Goal: Task Accomplishment & Management: Use online tool/utility

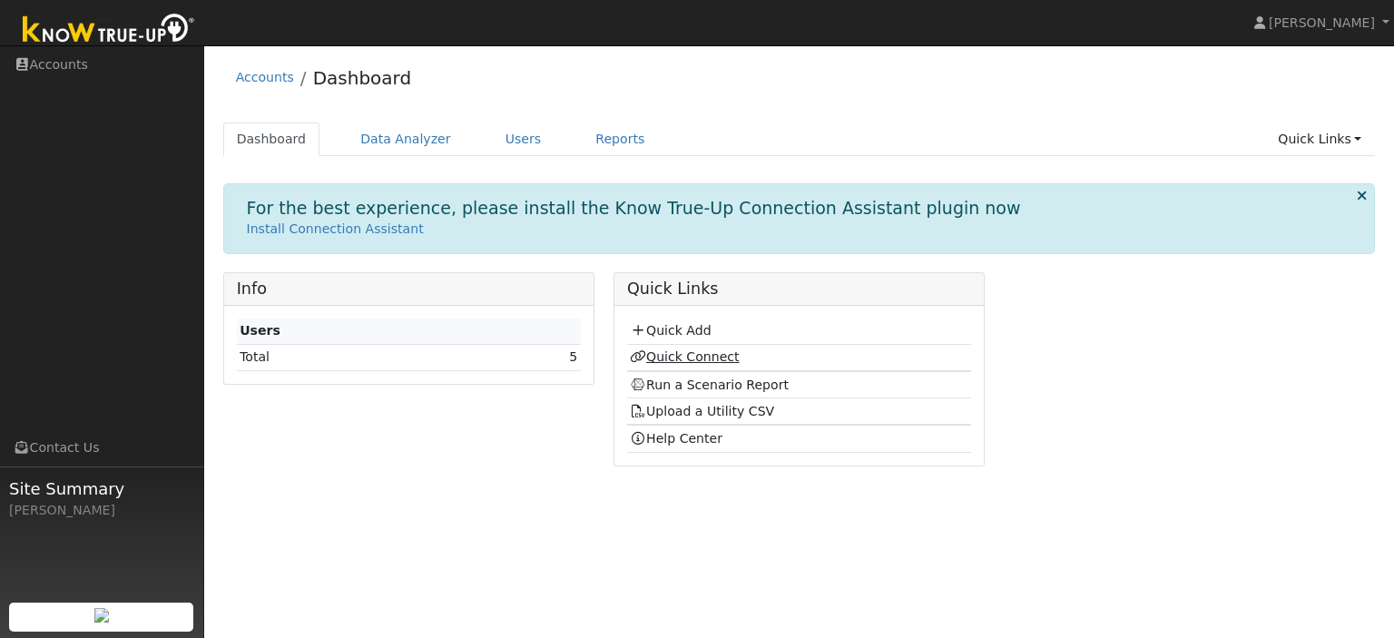
click at [687, 359] on link "Quick Connect" at bounding box center [684, 356] width 109 height 15
click at [561, 360] on td "5" at bounding box center [531, 357] width 98 height 26
click at [373, 232] on link "Install Connection Assistant" at bounding box center [335, 228] width 177 height 15
click at [690, 327] on link "Quick Add" at bounding box center [670, 330] width 81 height 15
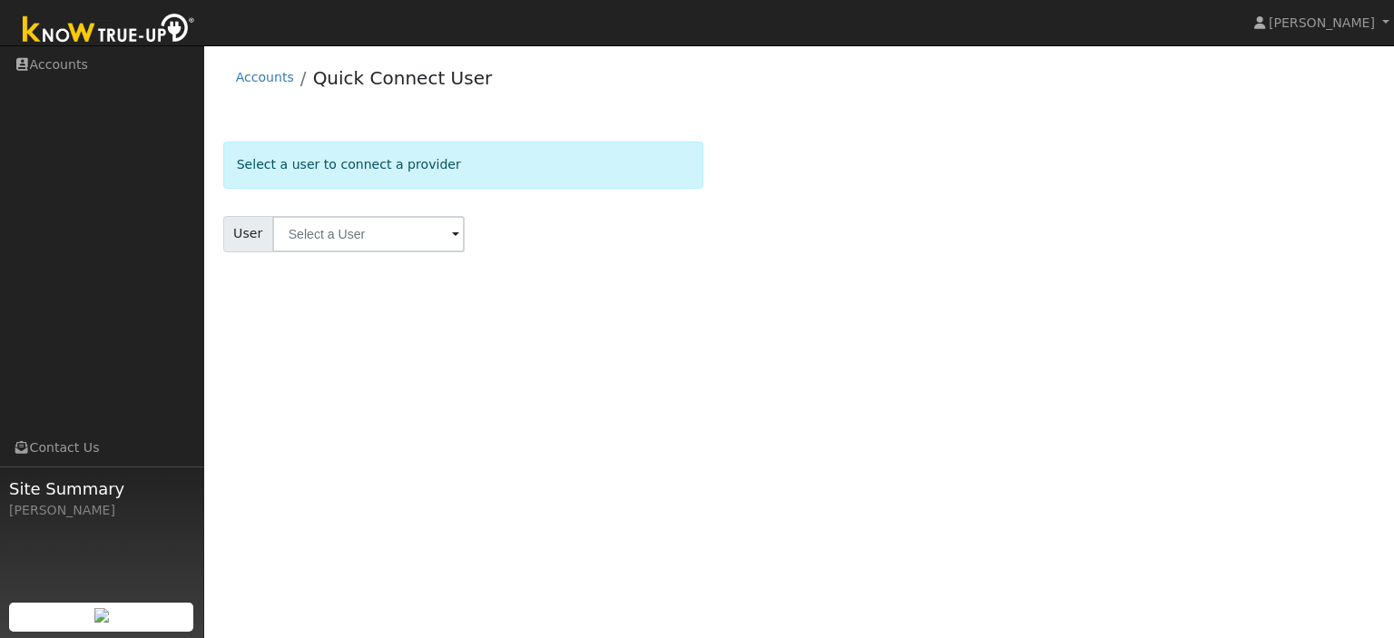
click at [452, 234] on span at bounding box center [455, 235] width 7 height 21
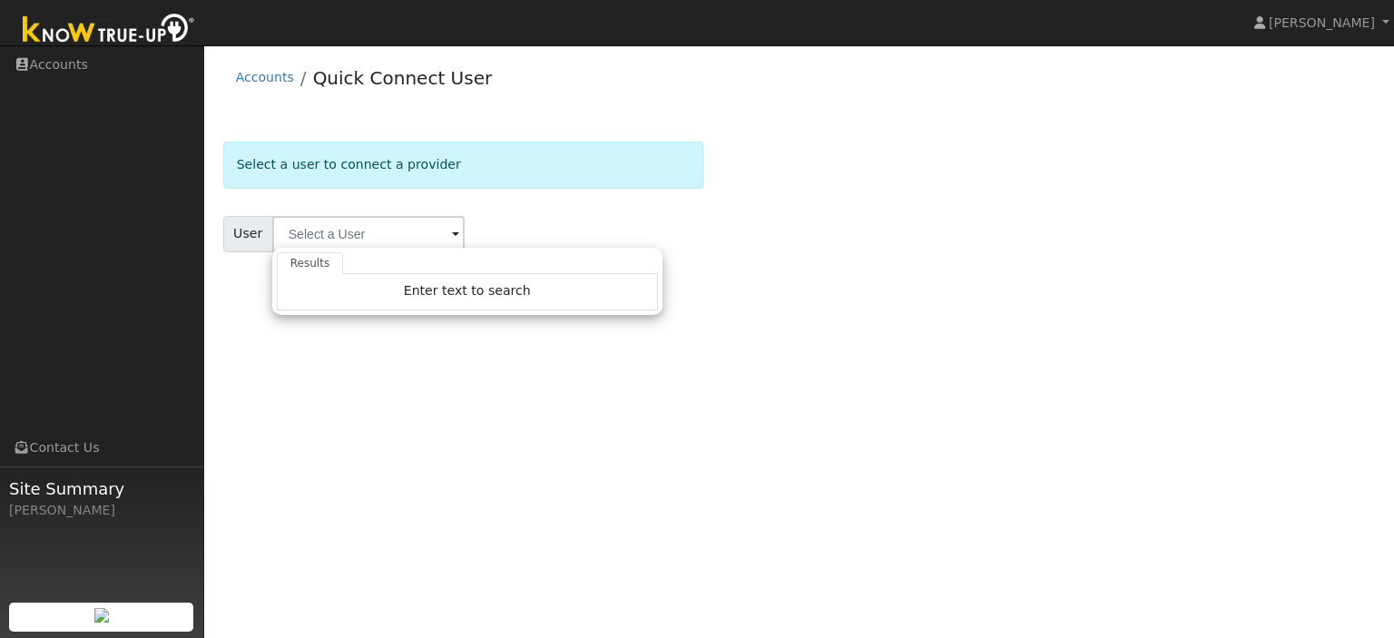
click at [452, 234] on span at bounding box center [455, 235] width 7 height 21
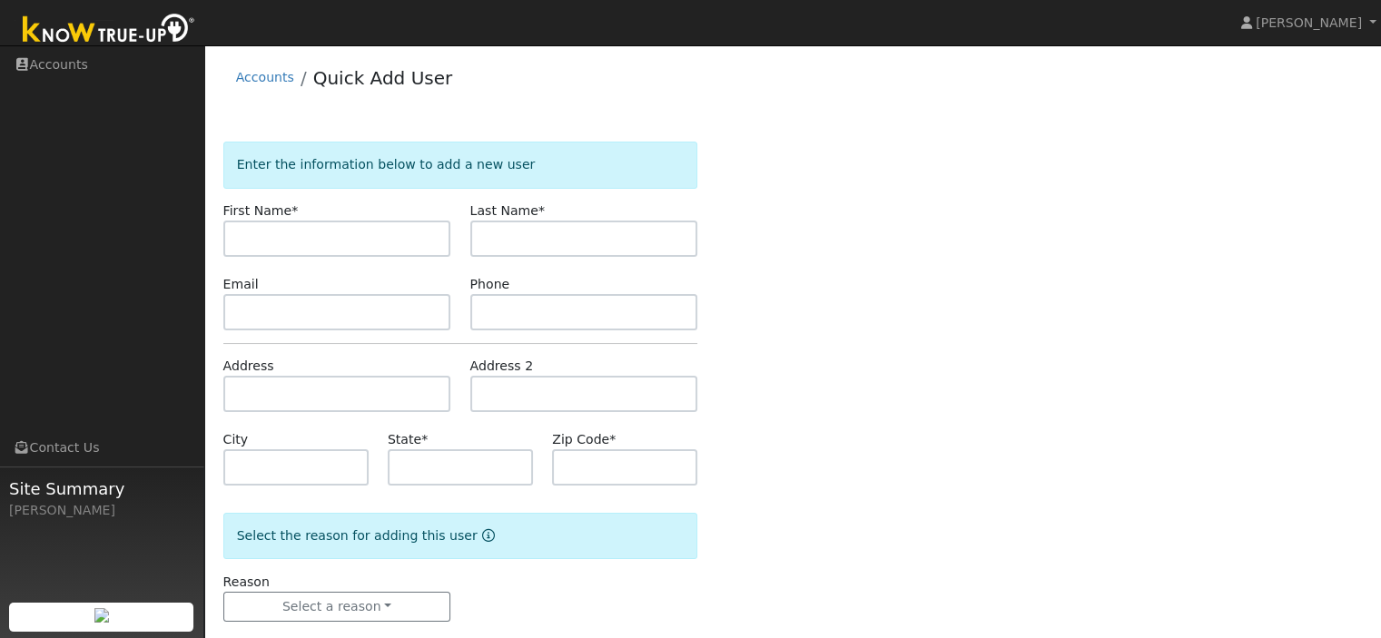
click at [335, 232] on input "text" at bounding box center [337, 239] width 228 height 36
type input "[PERSON_NAME]"
click at [534, 246] on input "text" at bounding box center [584, 239] width 228 height 36
click at [534, 246] on input "G" at bounding box center [584, 239] width 228 height 36
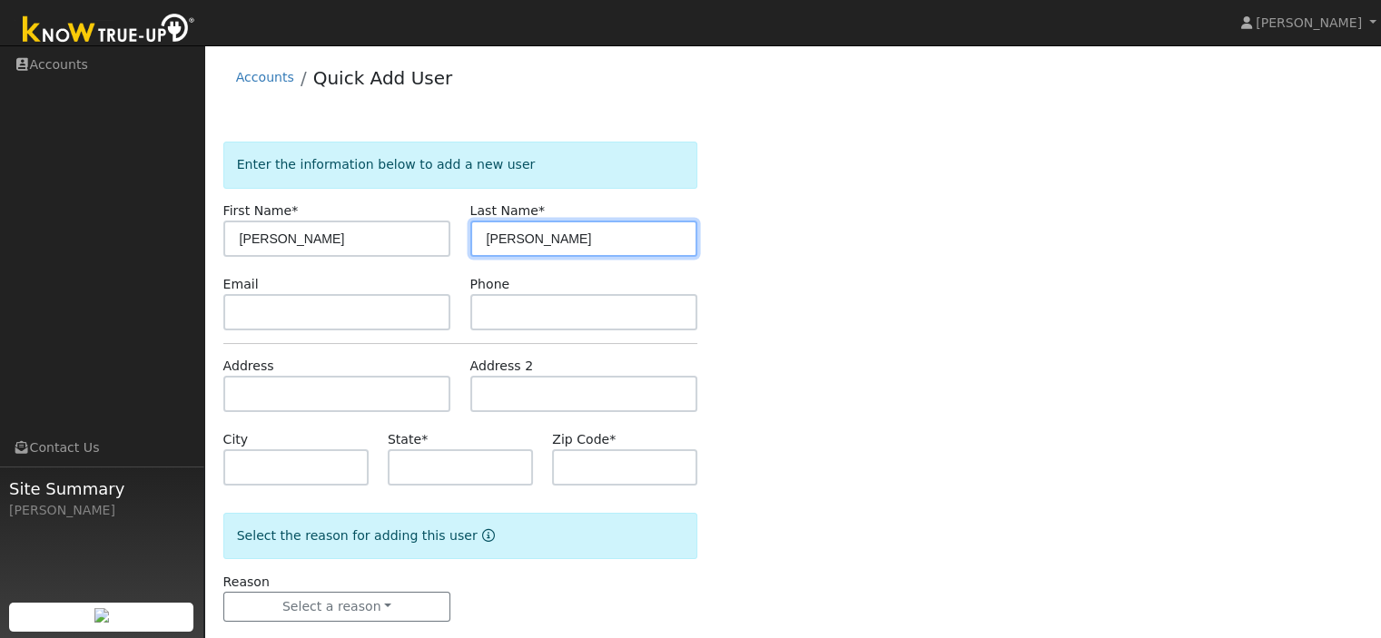
type input "[PERSON_NAME]"
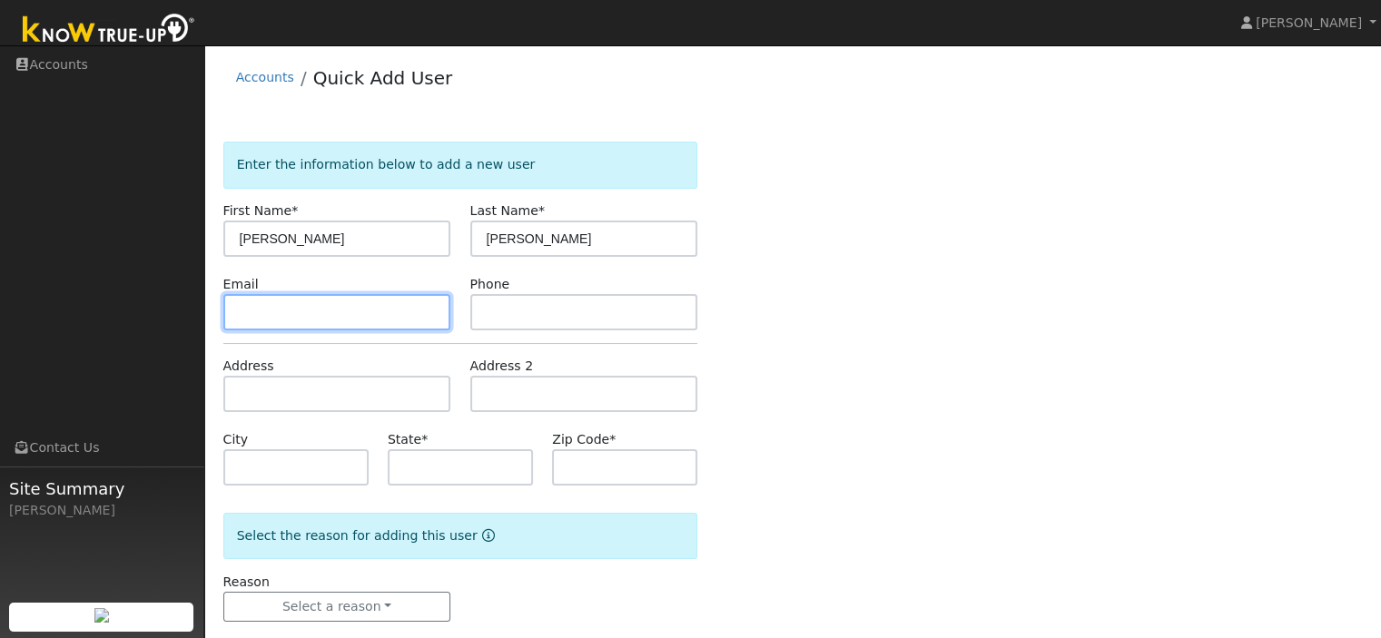
click at [325, 304] on input "text" at bounding box center [337, 312] width 228 height 36
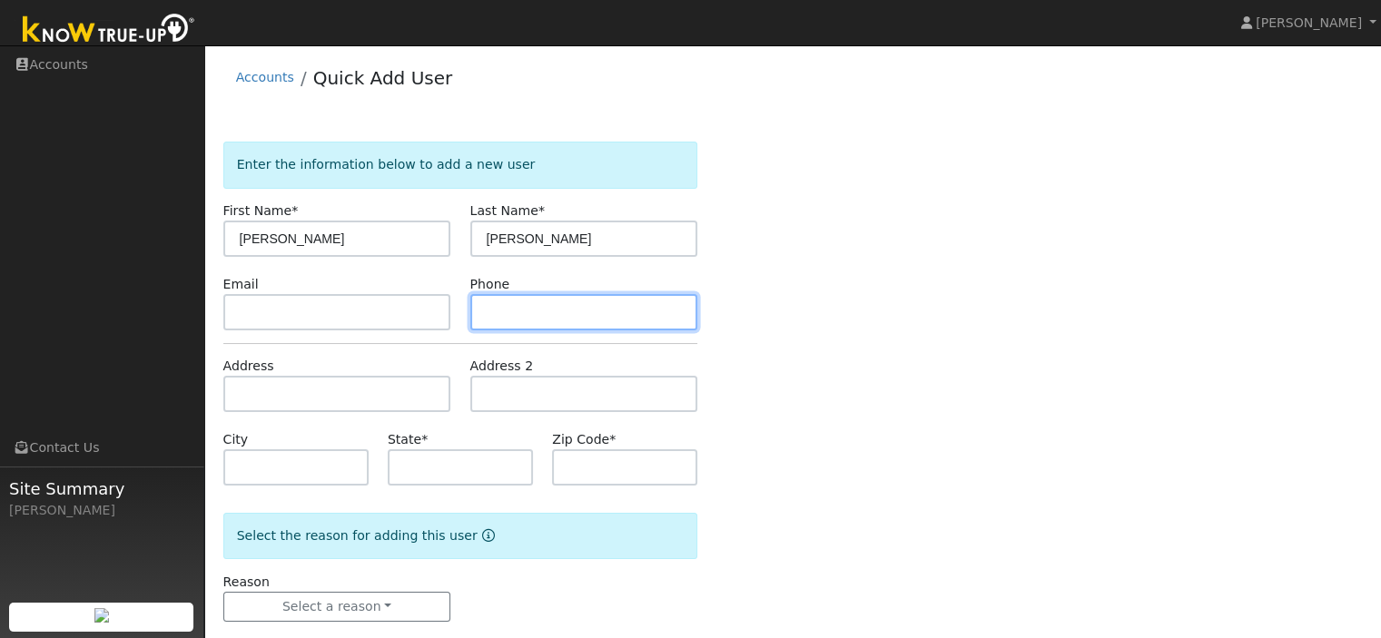
click at [544, 319] on input "text" at bounding box center [584, 312] width 228 height 36
type input "2093572023"
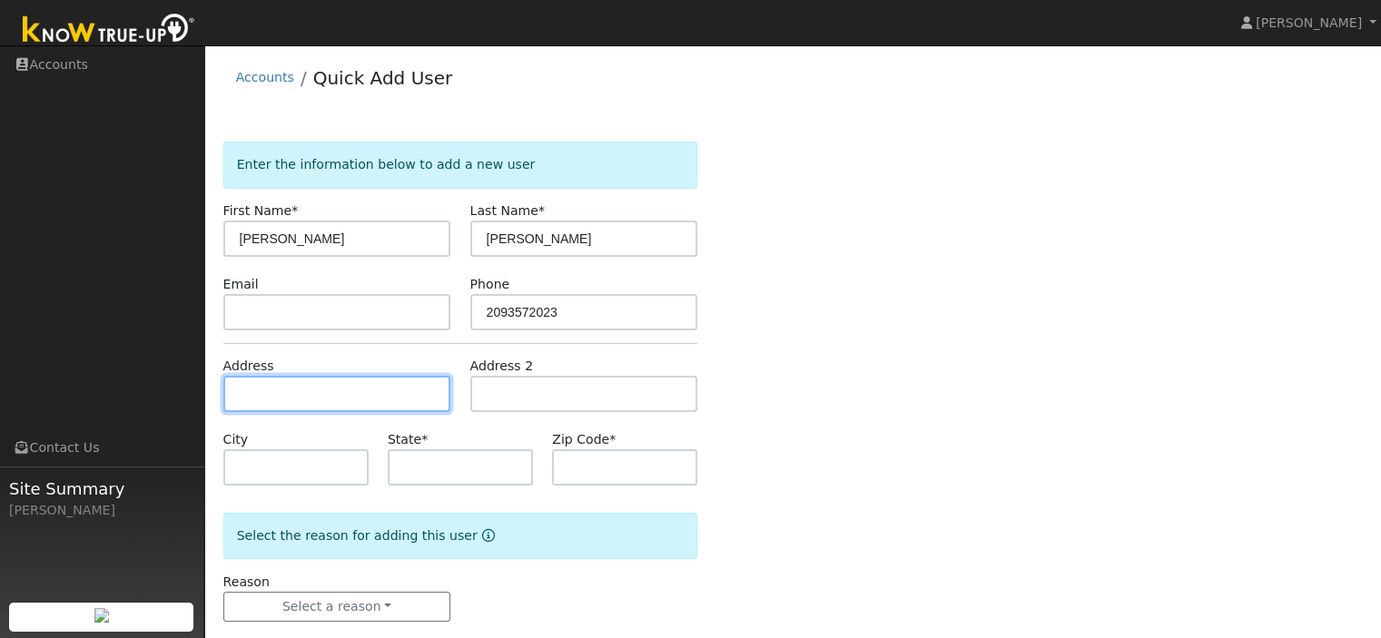
click at [319, 395] on input "text" at bounding box center [337, 394] width 228 height 36
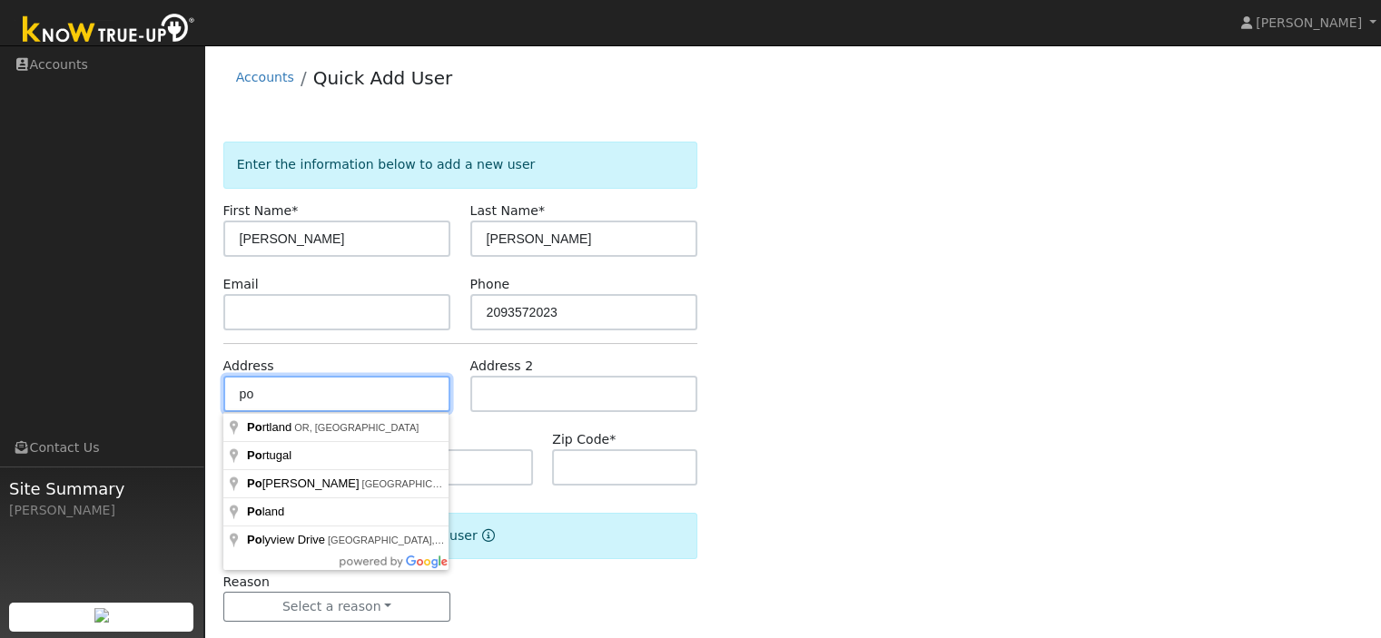
type input "p"
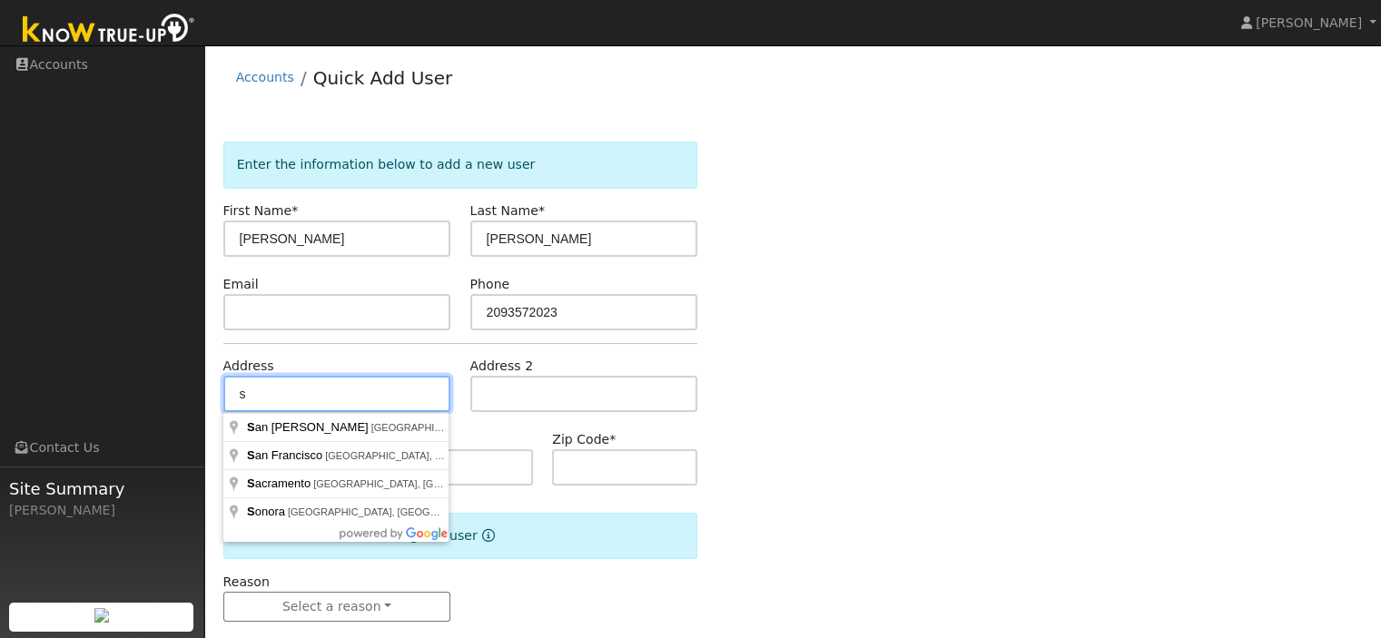
type input "s"
click at [1078, 301] on div "Enter the information below to add a new user First Name * Jose Last Name * Gar…" at bounding box center [792, 400] width 1139 height 516
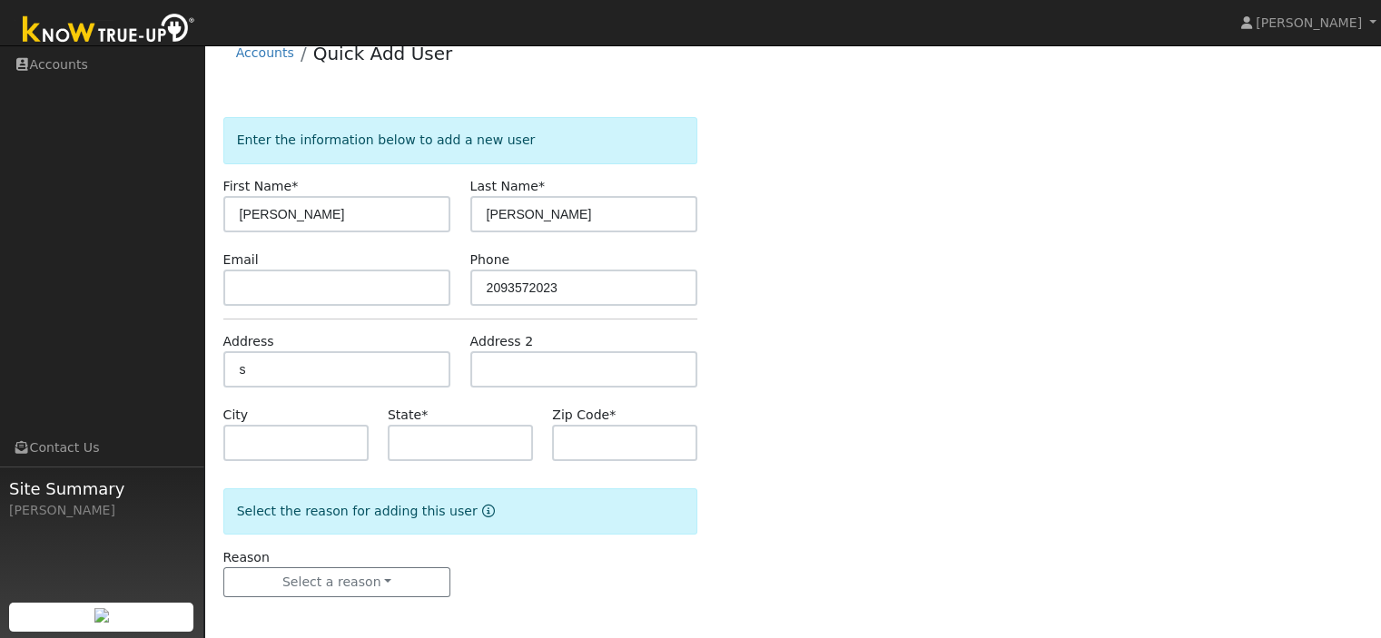
scroll to position [28, 0]
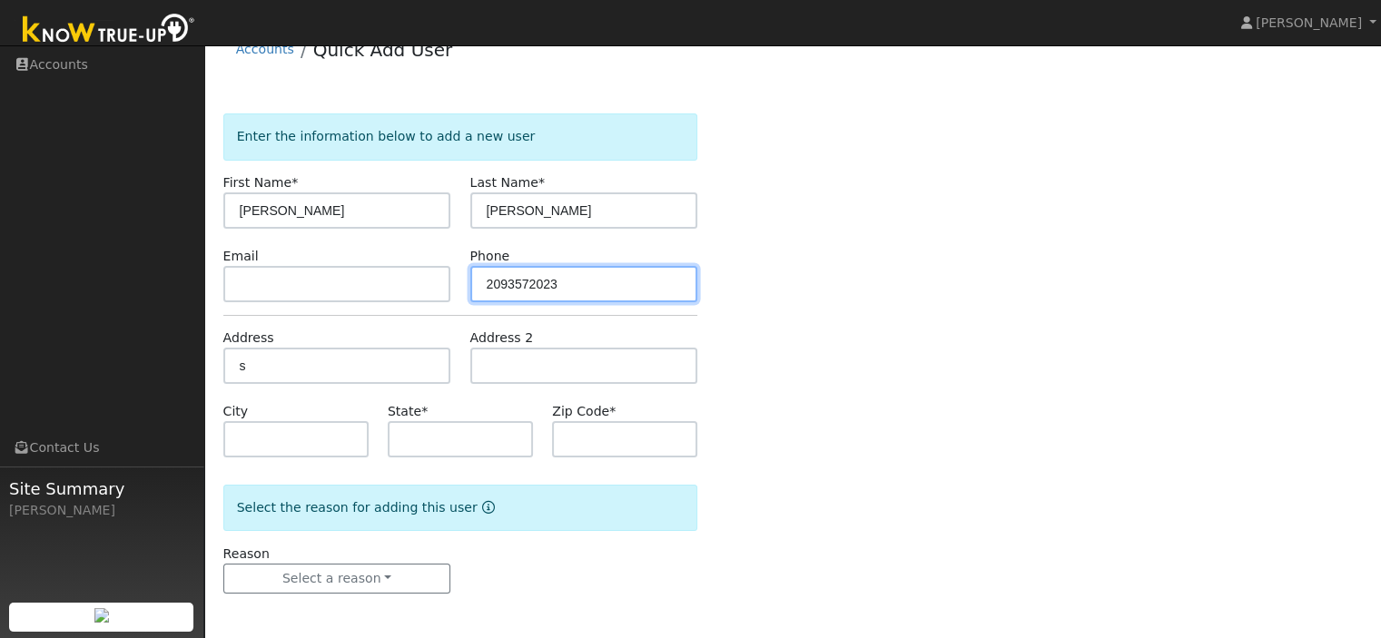
click at [577, 291] on input "2093572023" at bounding box center [584, 284] width 228 height 36
type input "2"
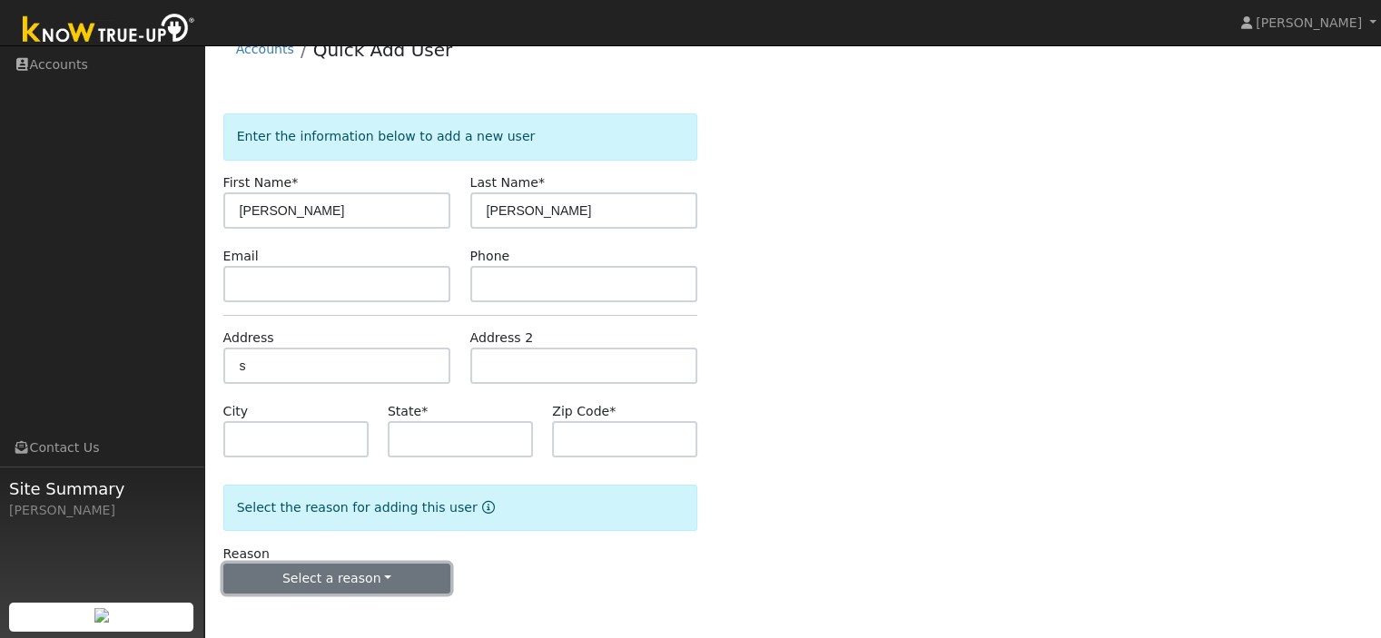
click at [398, 575] on button "Select a reason" at bounding box center [337, 579] width 228 height 31
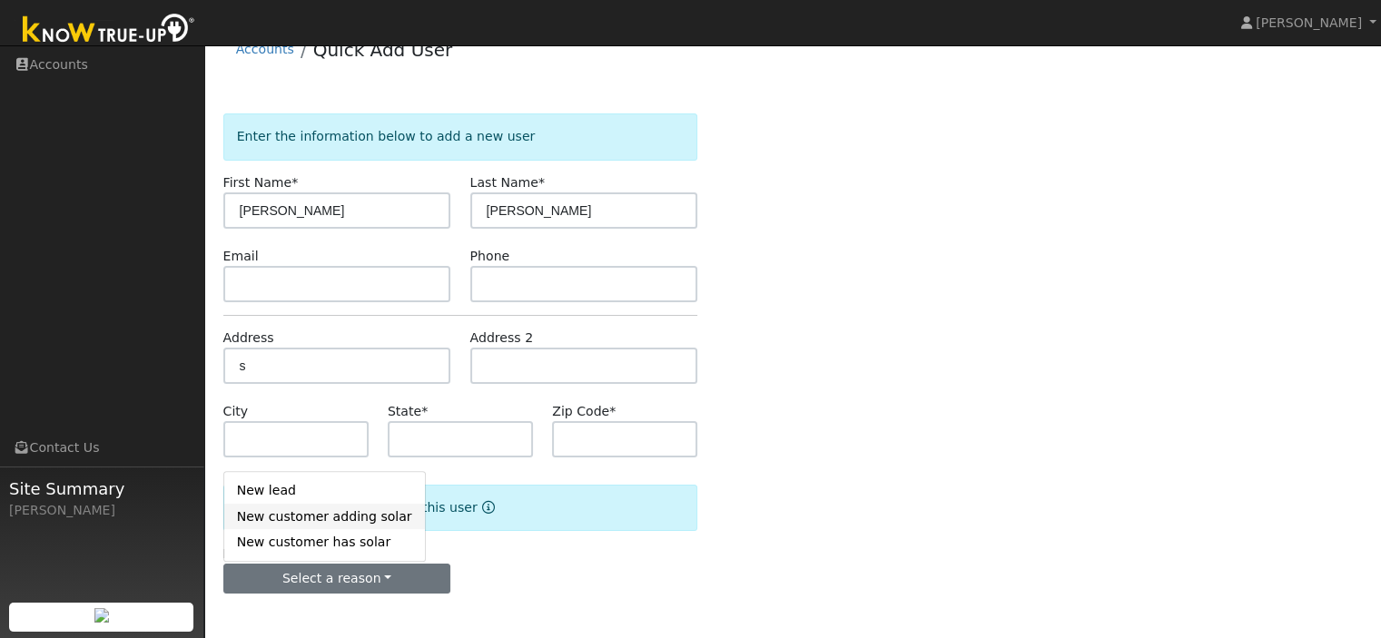
click at [294, 518] on link "New customer adding solar" at bounding box center [324, 516] width 201 height 25
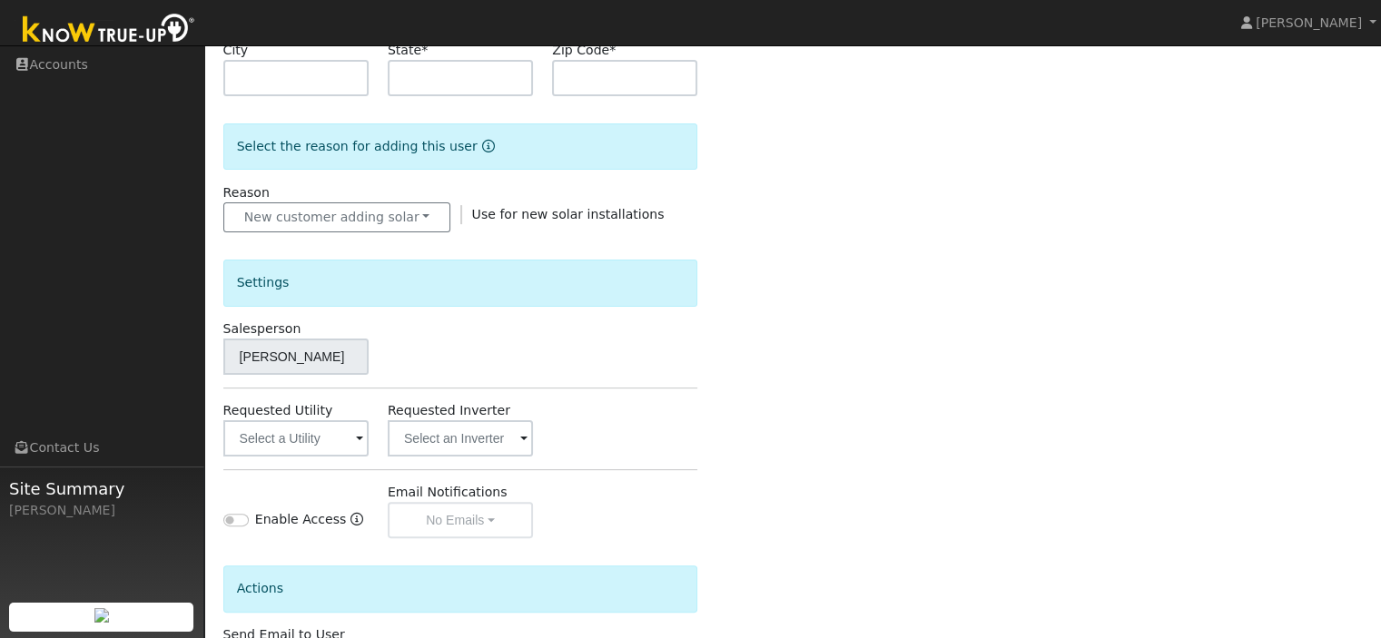
scroll to position [447, 0]
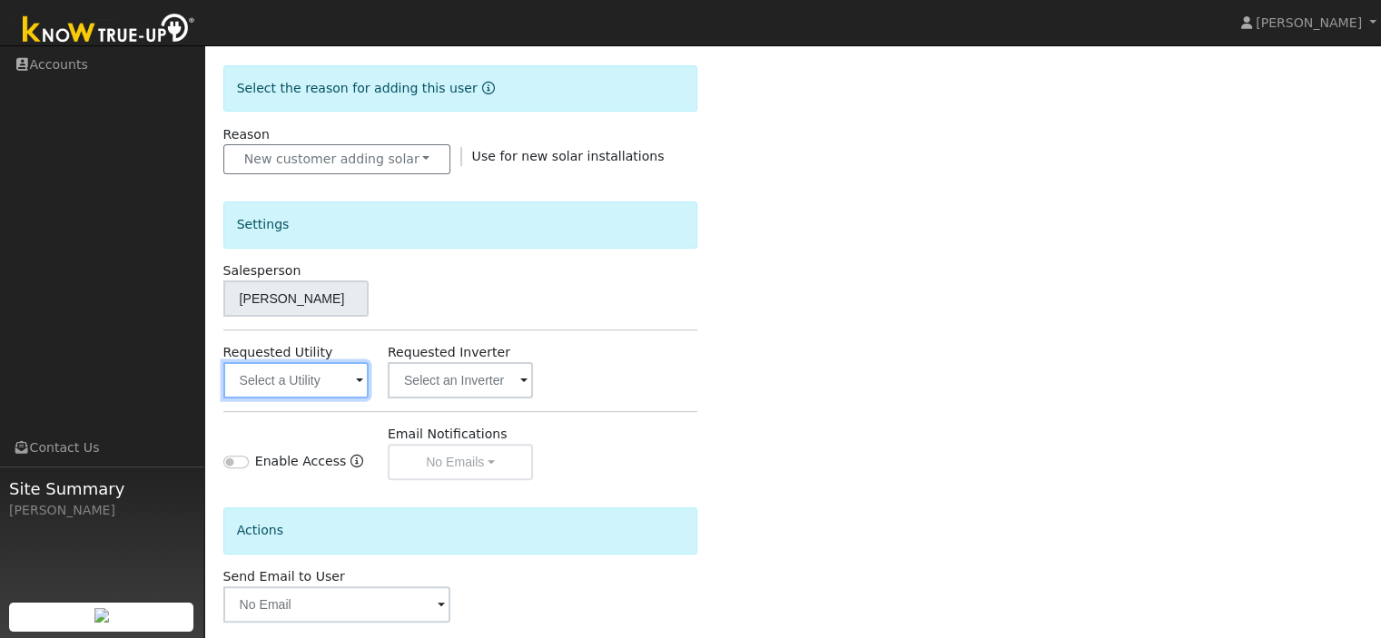
click at [346, 386] on input "text" at bounding box center [295, 380] width 145 height 36
drag, startPoint x: 354, startPoint y: 402, endPoint x: 355, endPoint y: 384, distance: 18.2
click at [355, 384] on div "Settings Salesperson Sal Mendoza Requested Utility Requested Inverter Enable Ac…" at bounding box center [460, 327] width 475 height 306
click at [355, 384] on input "text" at bounding box center [295, 380] width 145 height 36
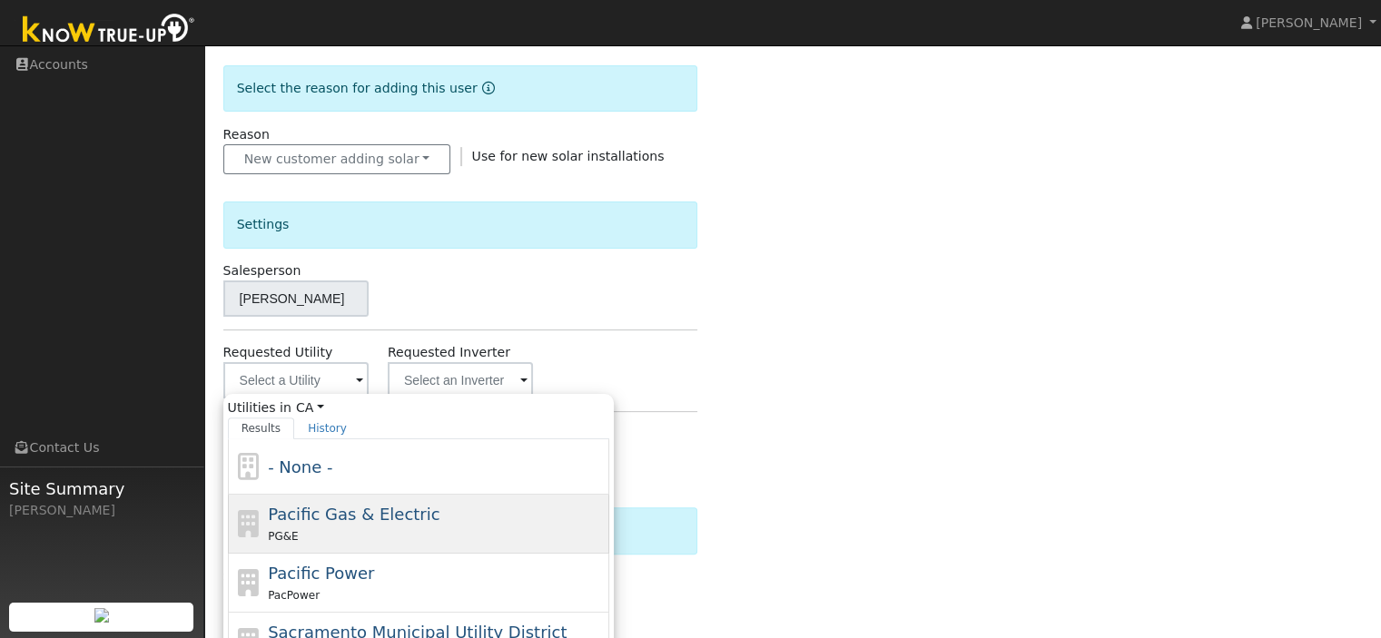
click at [379, 513] on span "Pacific Gas & Electric" at bounding box center [354, 514] width 172 height 19
type input "Pacific Gas & Electric"
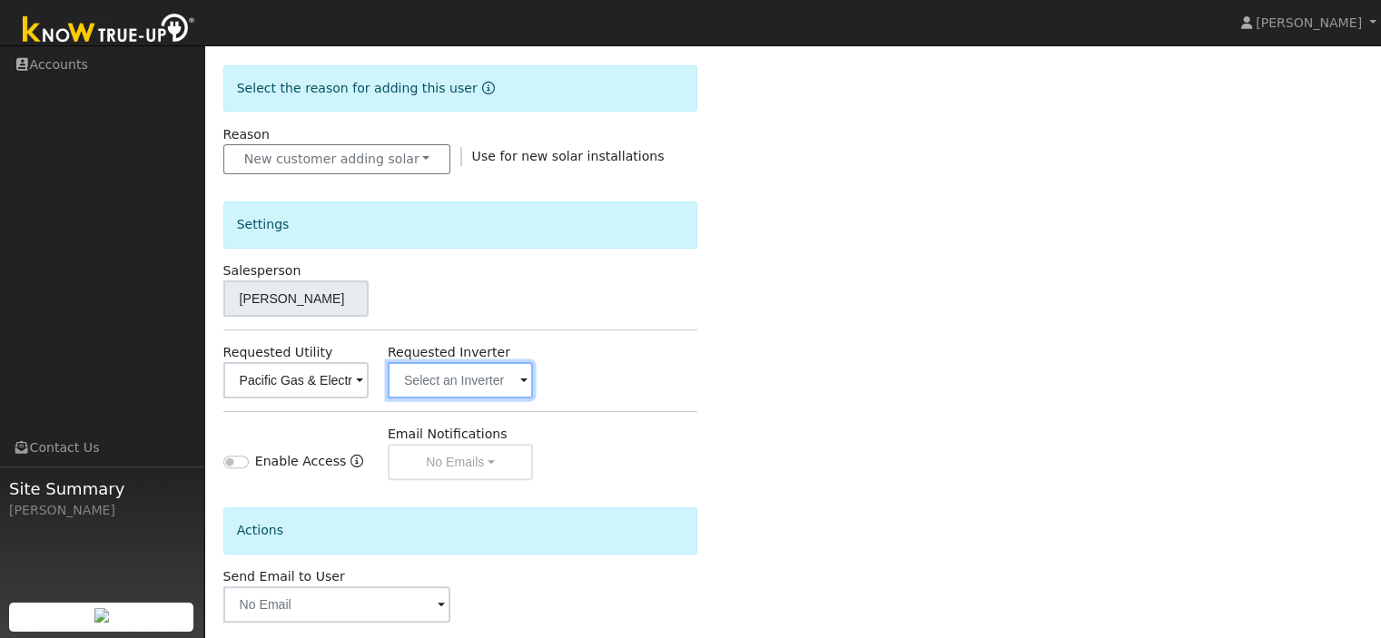
click at [369, 388] on input "text" at bounding box center [295, 380] width 145 height 36
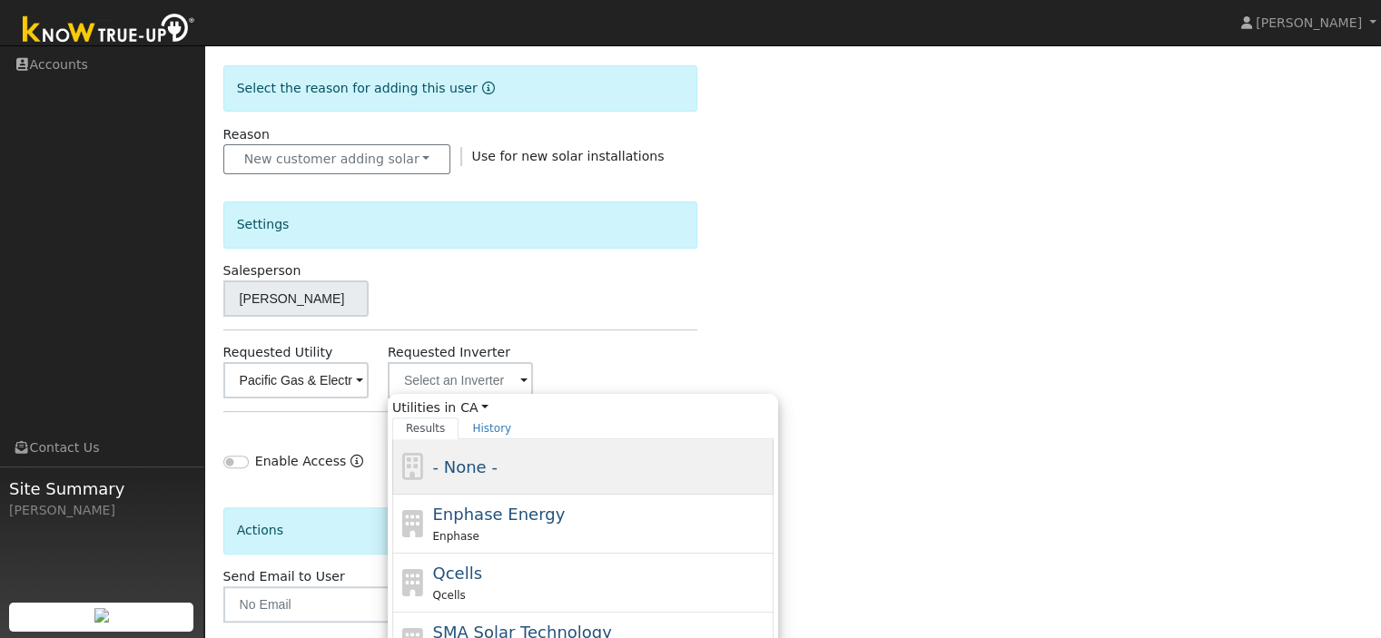
click at [483, 471] on span "- None -" at bounding box center [464, 466] width 64 height 19
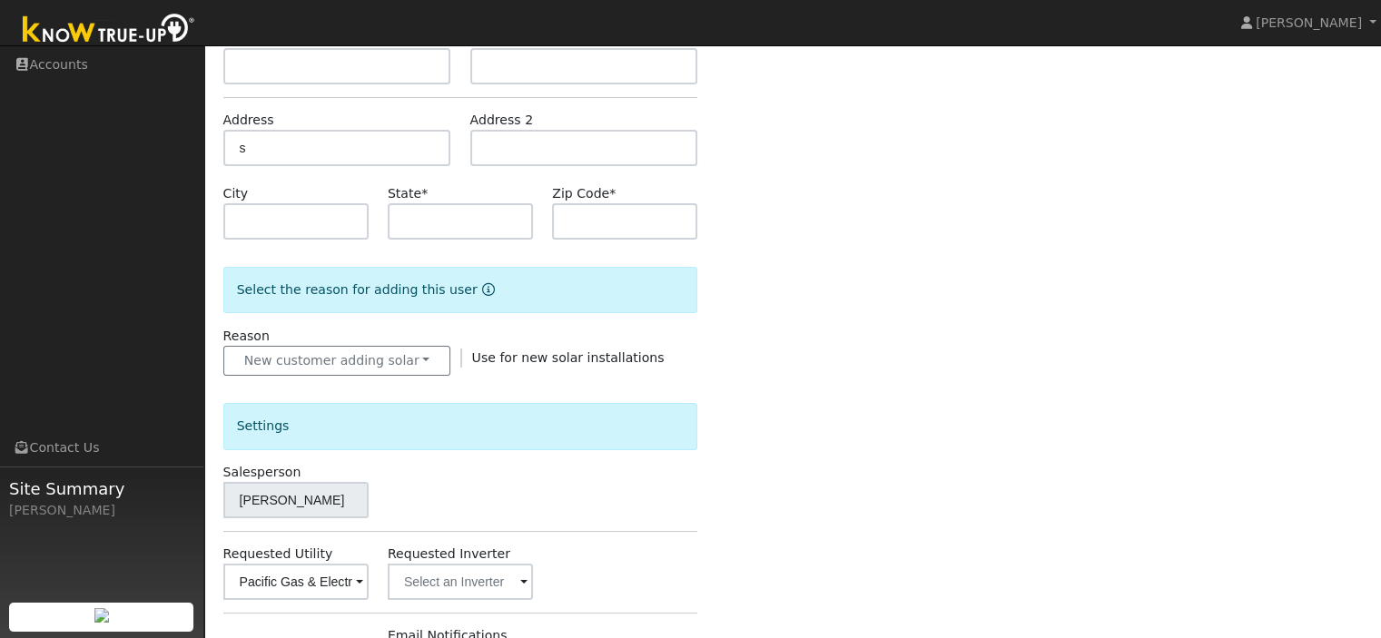
scroll to position [0, 0]
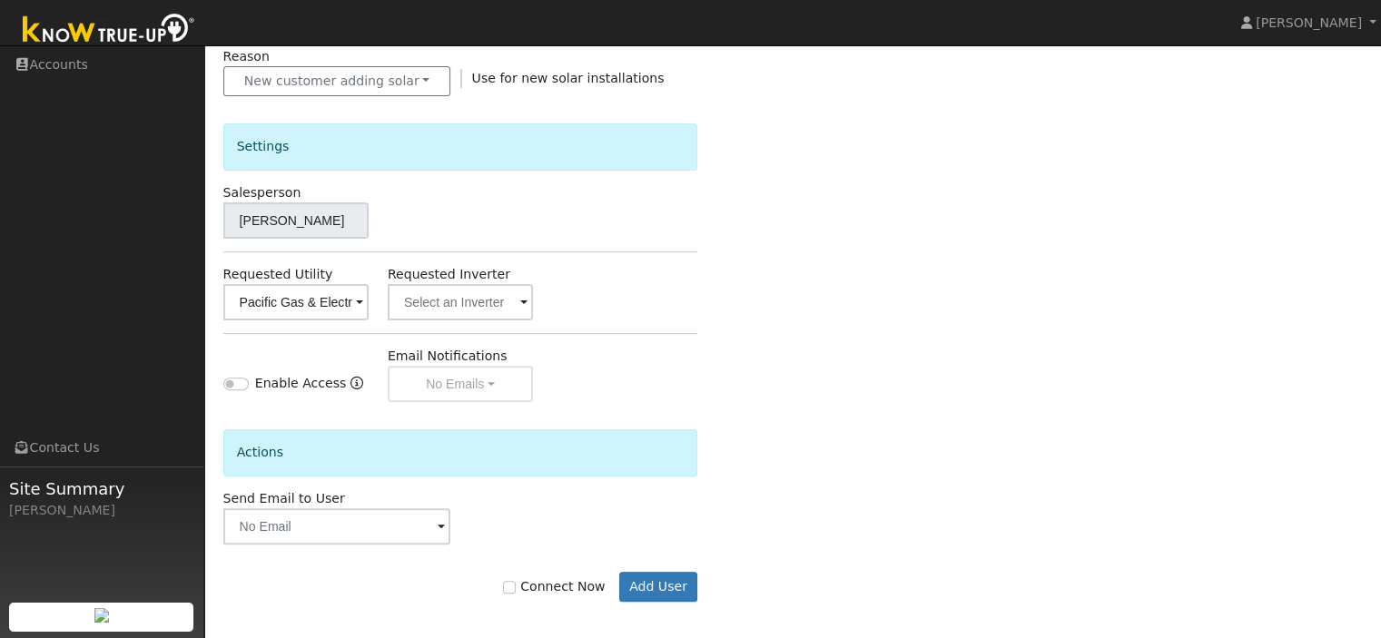
scroll to position [533, 0]
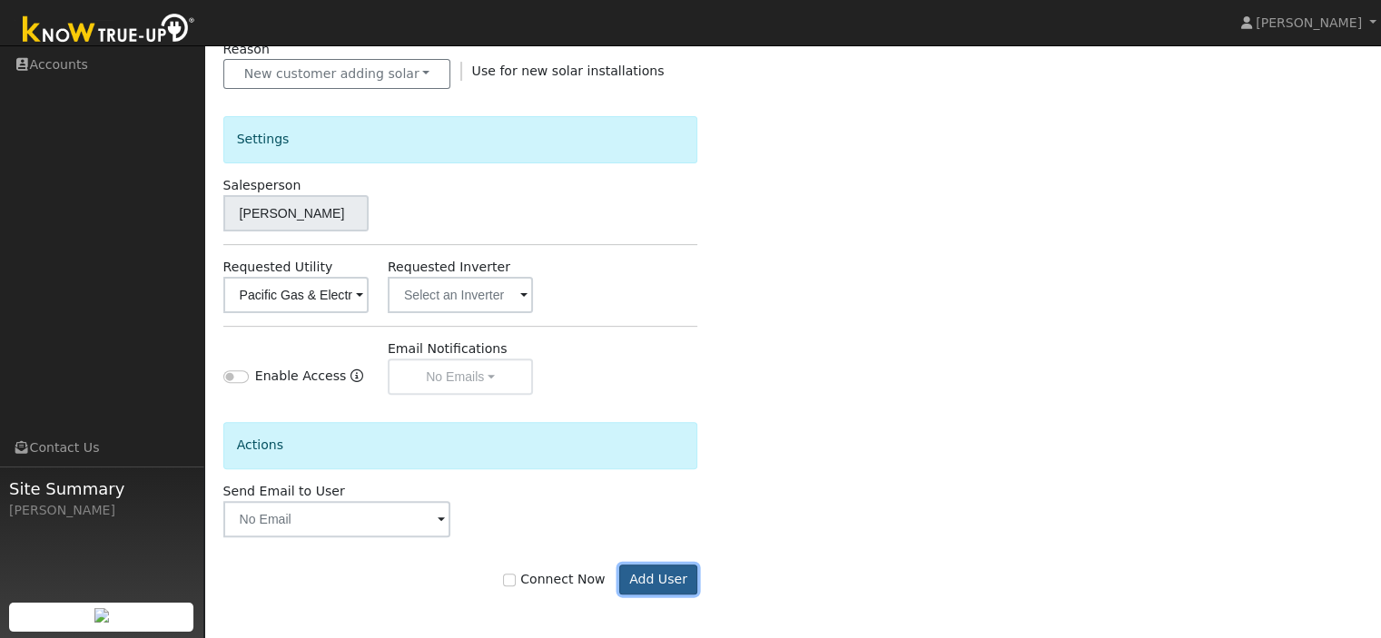
click at [654, 572] on button "Add User" at bounding box center [658, 580] width 79 height 31
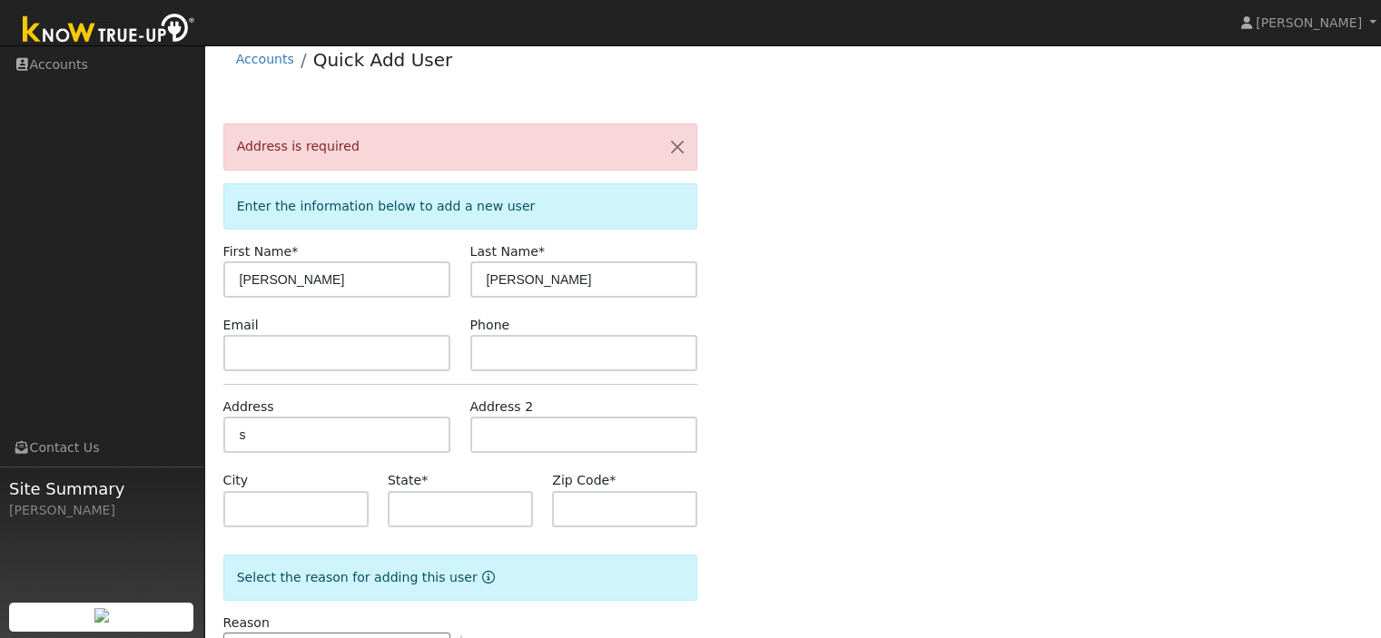
scroll to position [0, 0]
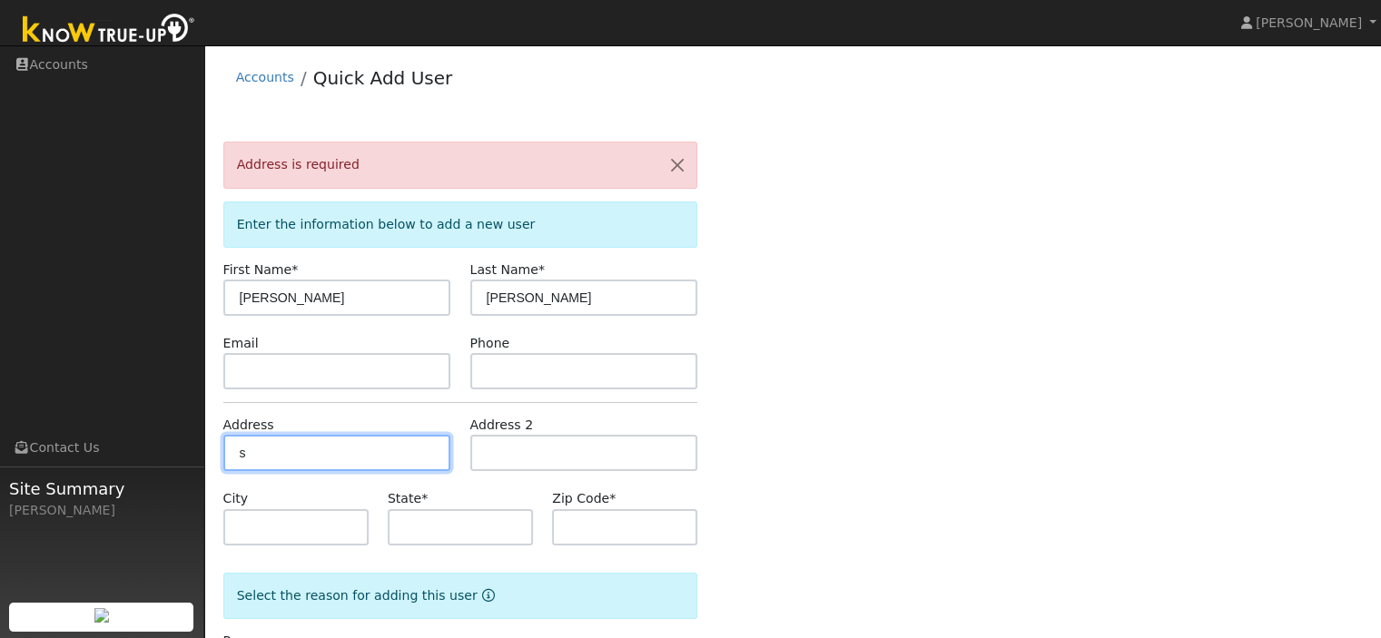
click at [247, 456] on input "s" at bounding box center [337, 453] width 228 height 36
type input "6886 Santa Fe Drive"
type input "Winton"
type input "CA"
type input "95388"
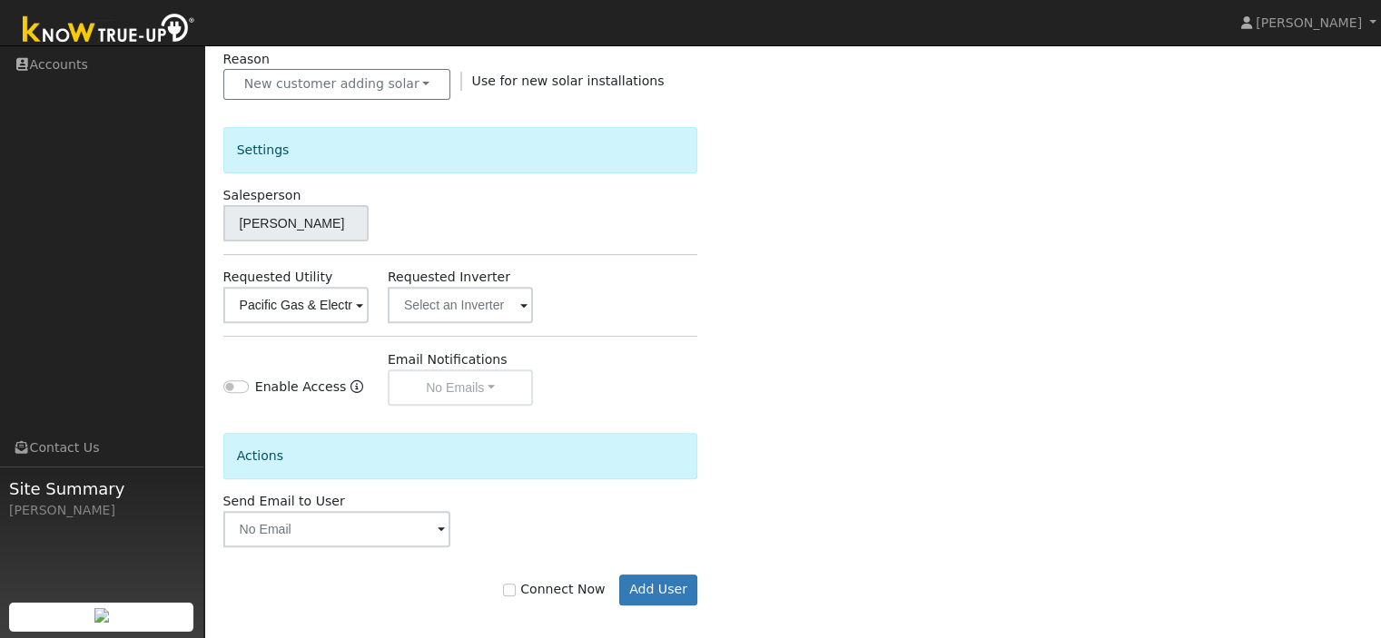
scroll to position [592, 0]
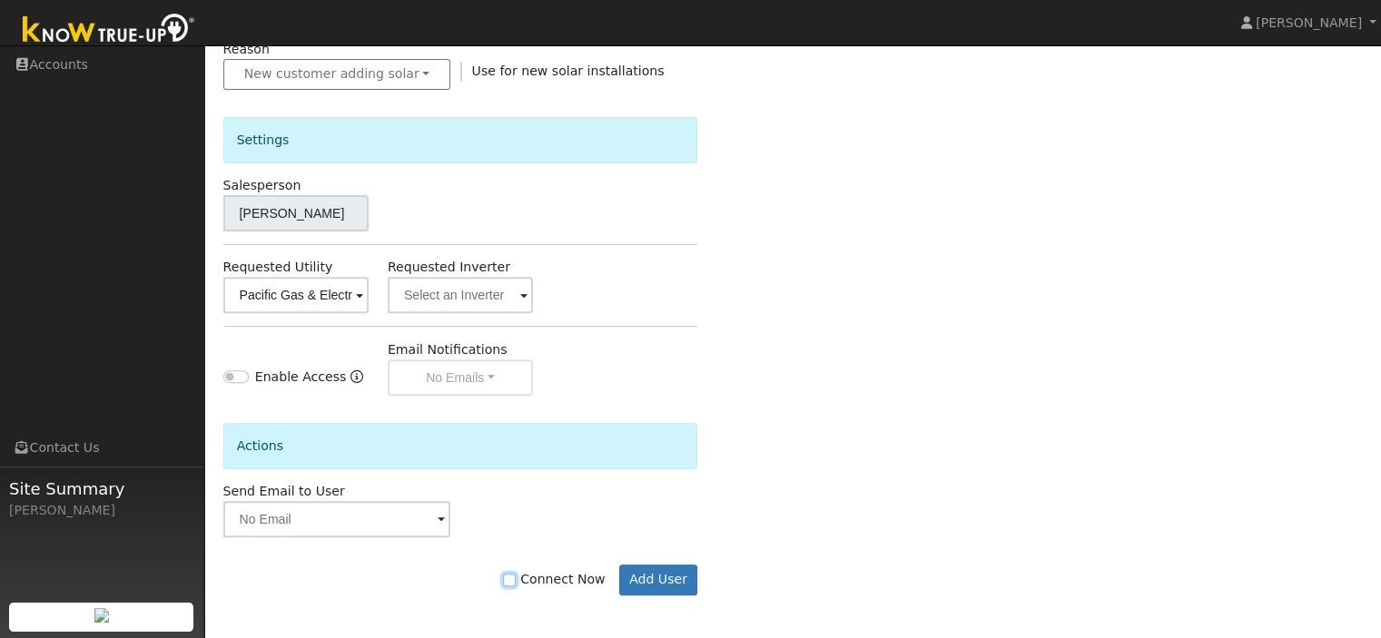
click at [516, 575] on input "Connect Now" at bounding box center [509, 580] width 13 height 13
checkbox input "true"
click at [668, 582] on button "Add User" at bounding box center [658, 580] width 79 height 31
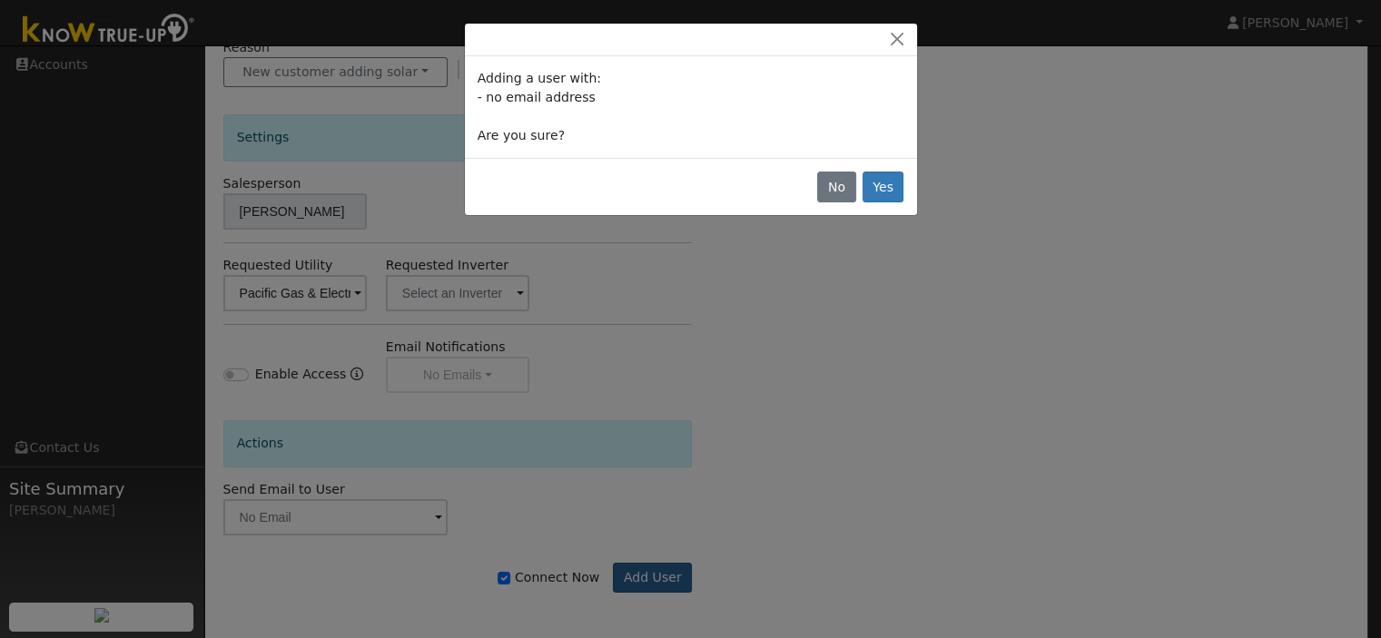
scroll to position [533, 0]
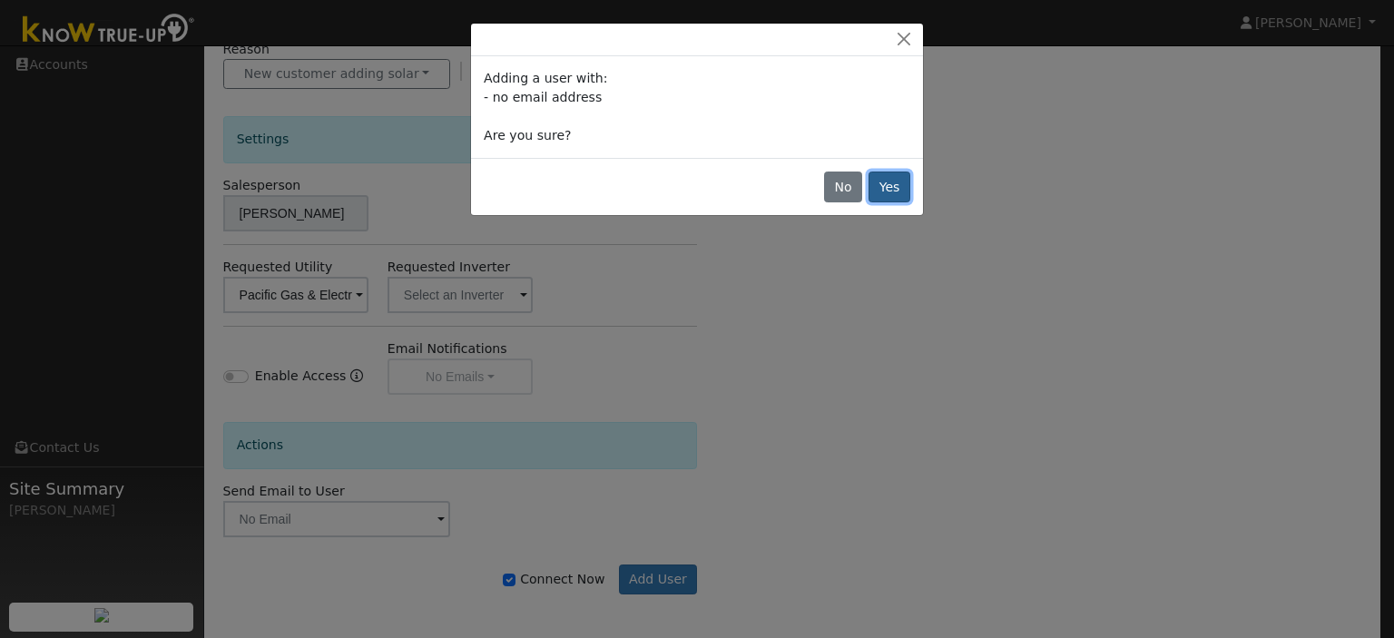
click at [891, 185] on button "Yes" at bounding box center [890, 187] width 42 height 31
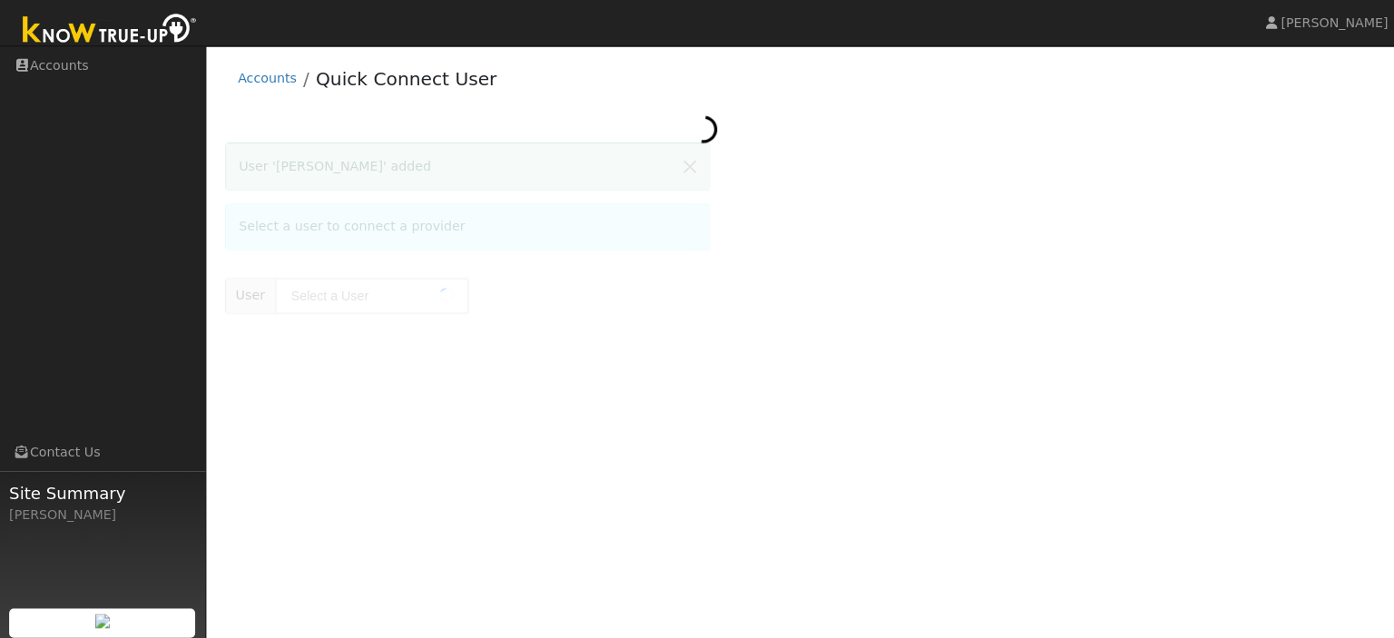
type input "[PERSON_NAME]"
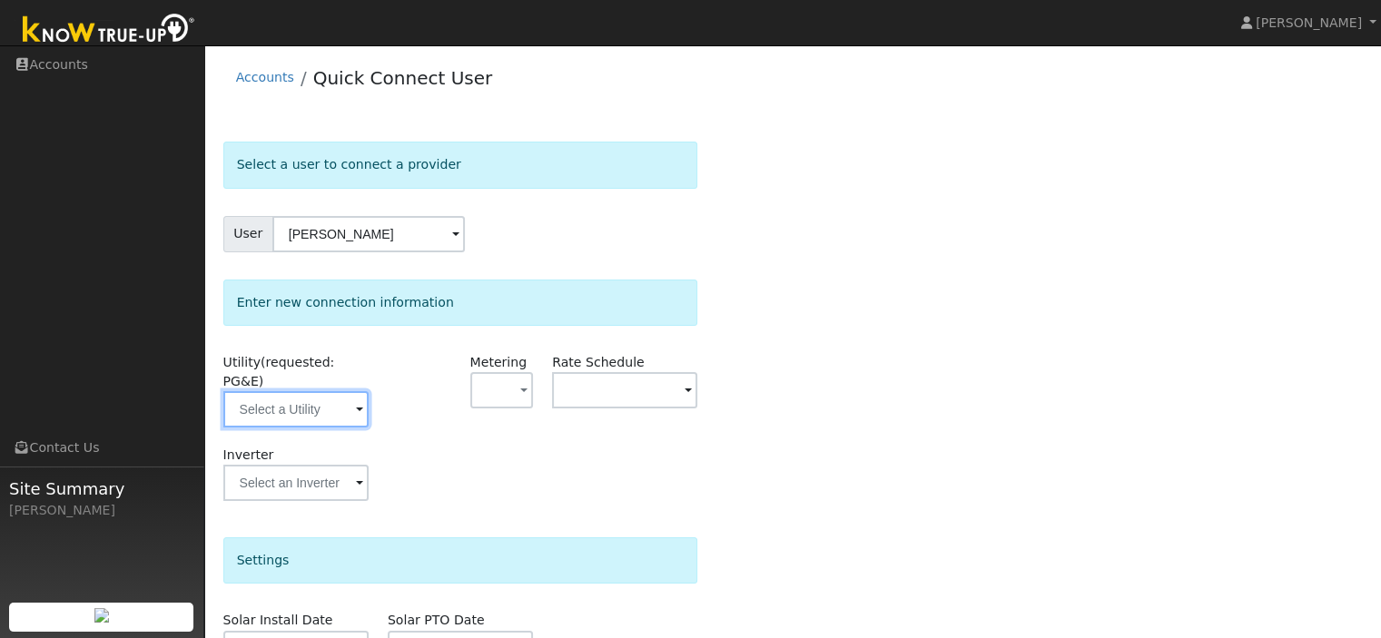
click at [349, 391] on input "text" at bounding box center [295, 409] width 145 height 36
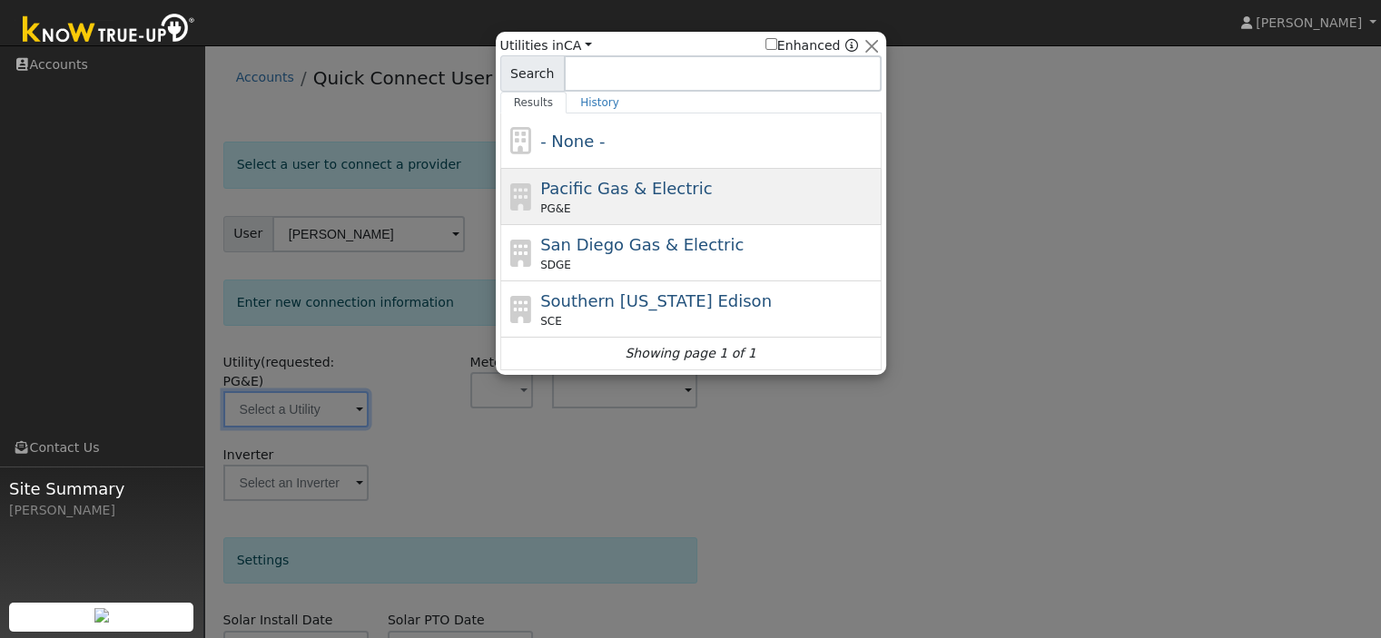
click at [582, 185] on span "Pacific Gas & Electric" at bounding box center [626, 188] width 172 height 19
type input "PG&E"
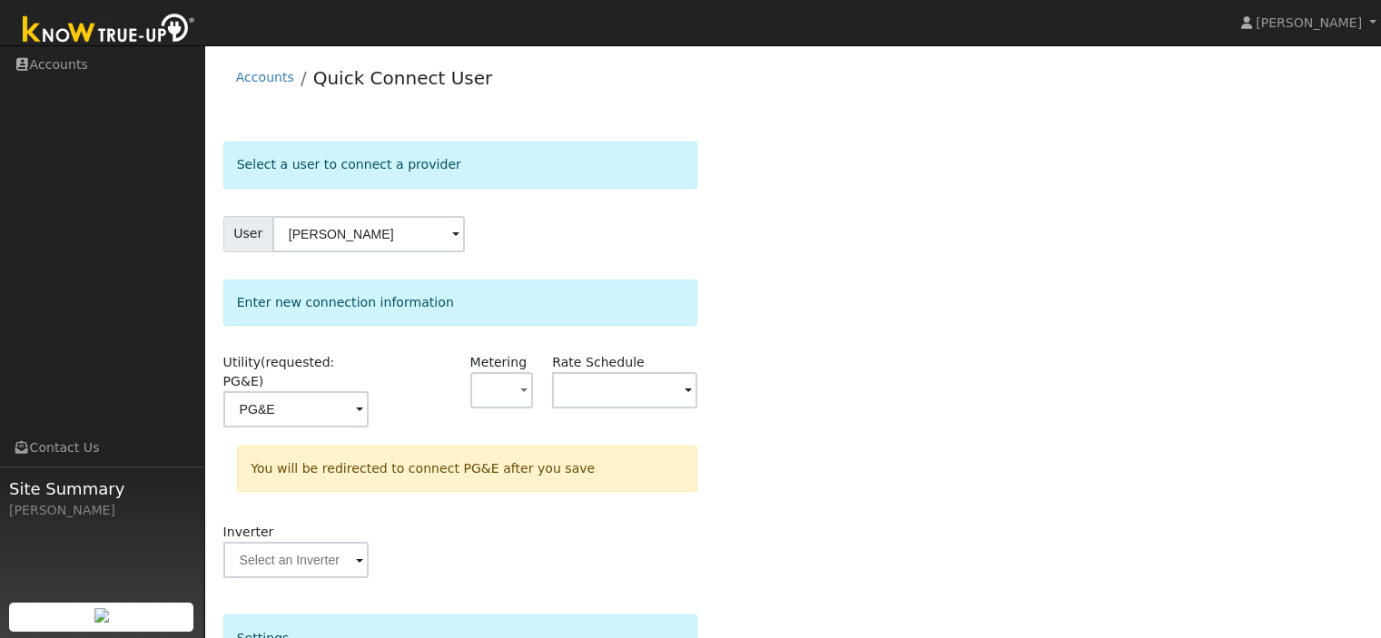
click at [489, 547] on div "Inverter" at bounding box center [460, 560] width 494 height 74
click at [539, 389] on div "Metering - None - NEM NBT" at bounding box center [501, 399] width 83 height 93
click at [530, 389] on button "button" at bounding box center [502, 390] width 64 height 36
click at [443, 392] on div at bounding box center [419, 399] width 83 height 93
click at [369, 391] on input "text" at bounding box center [295, 409] width 145 height 36
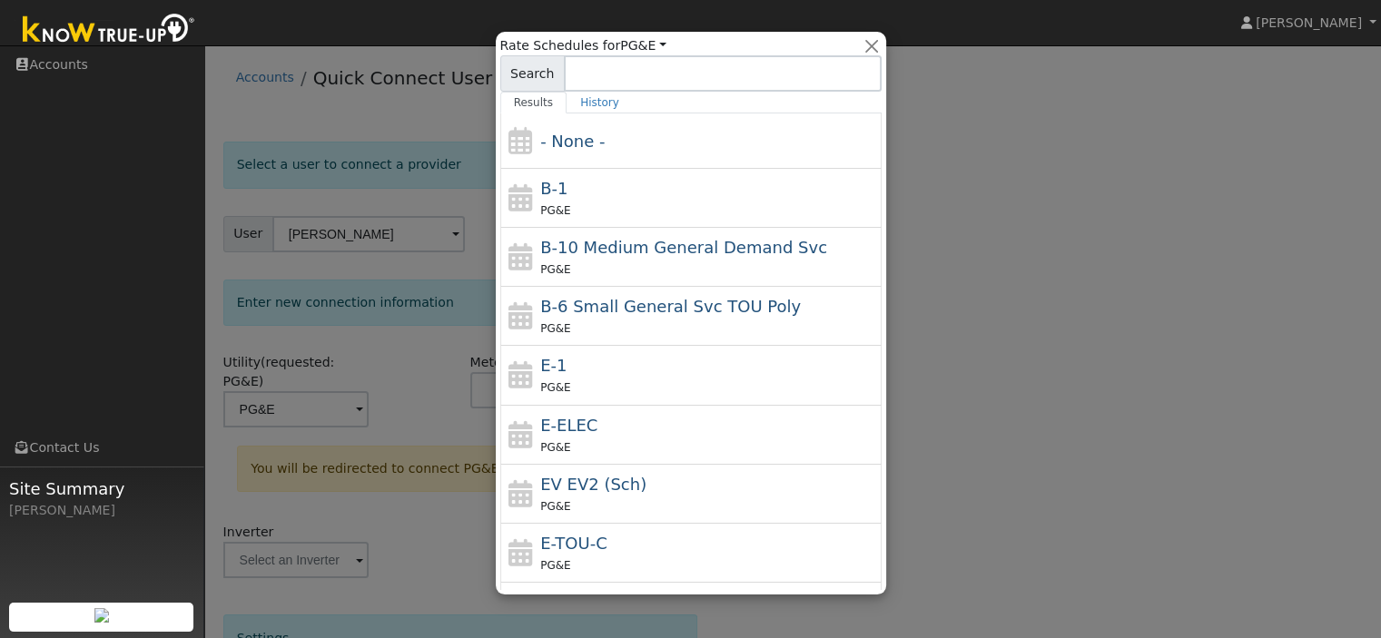
click at [922, 166] on div at bounding box center [690, 319] width 1381 height 638
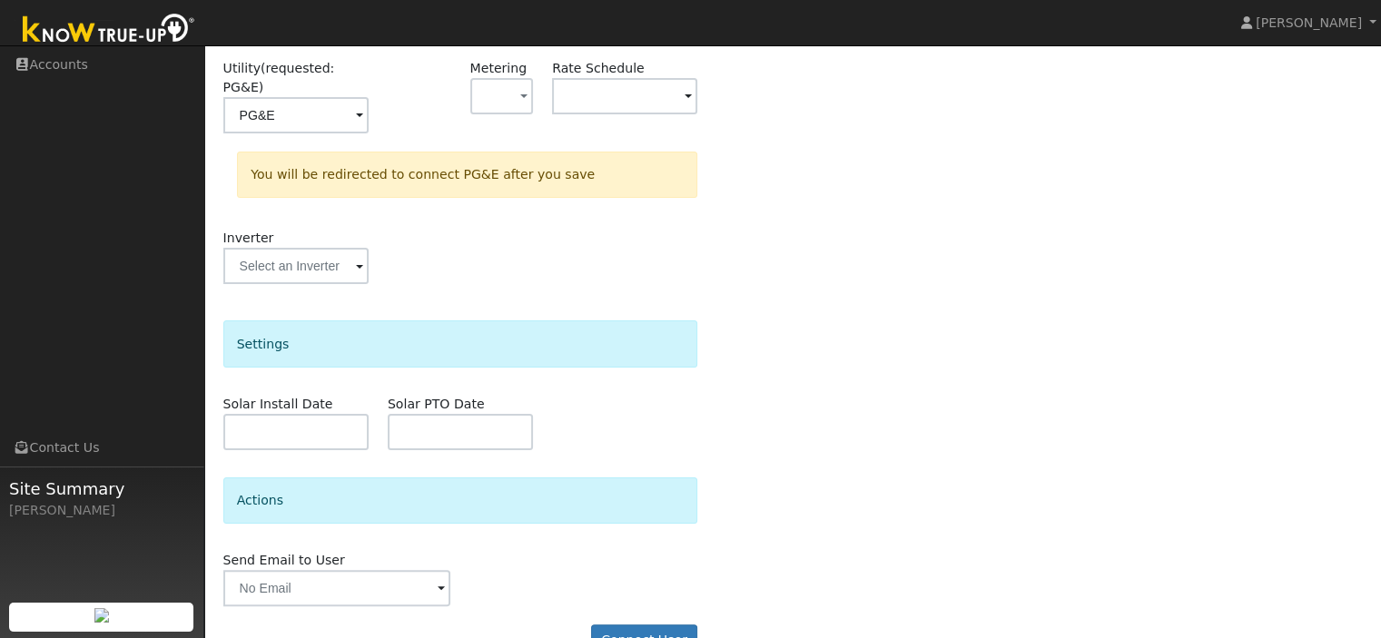
scroll to position [316, 0]
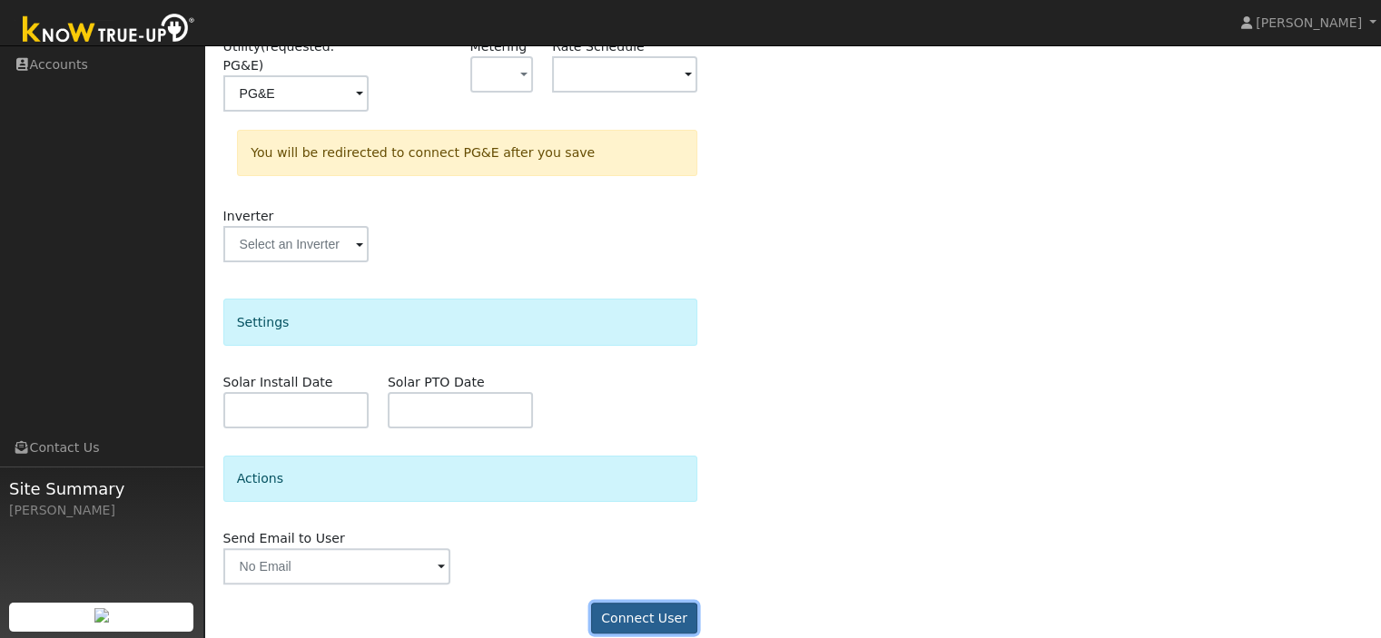
click at [646, 603] on button "Connect User" at bounding box center [644, 618] width 107 height 31
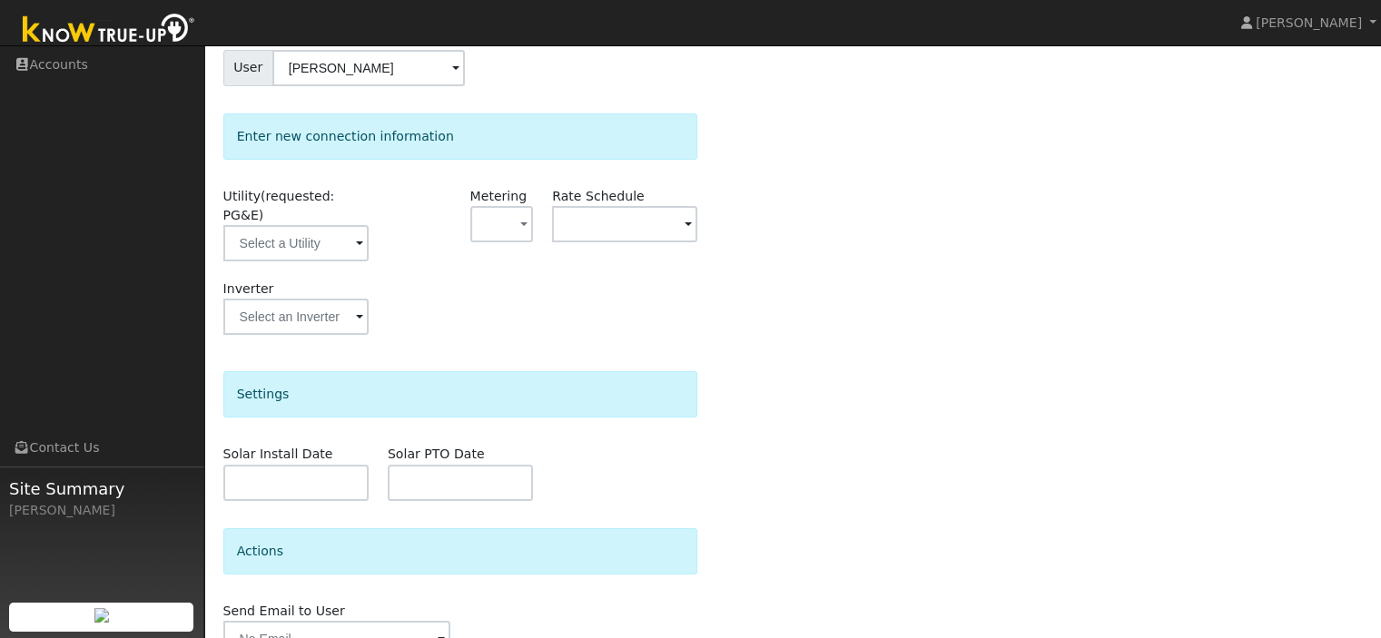
scroll to position [240, 0]
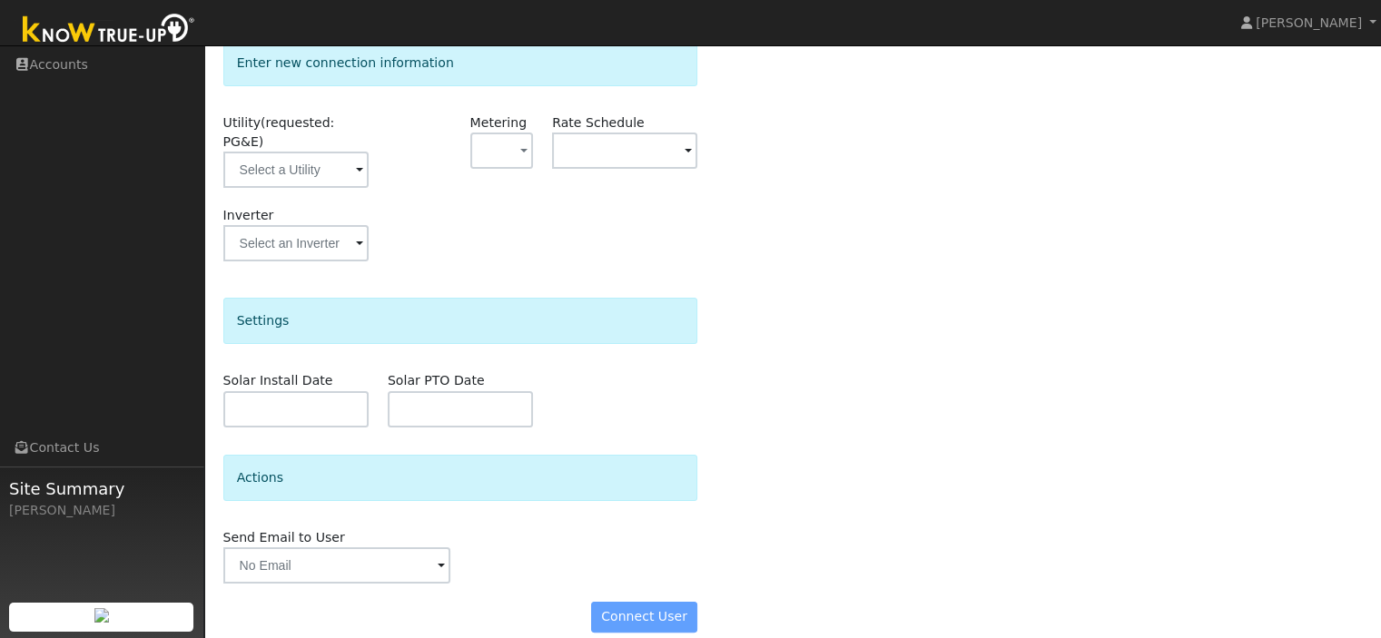
click at [631, 602] on div "Connect User" at bounding box center [460, 617] width 494 height 31
click at [626, 602] on div "Connect User" at bounding box center [460, 617] width 494 height 31
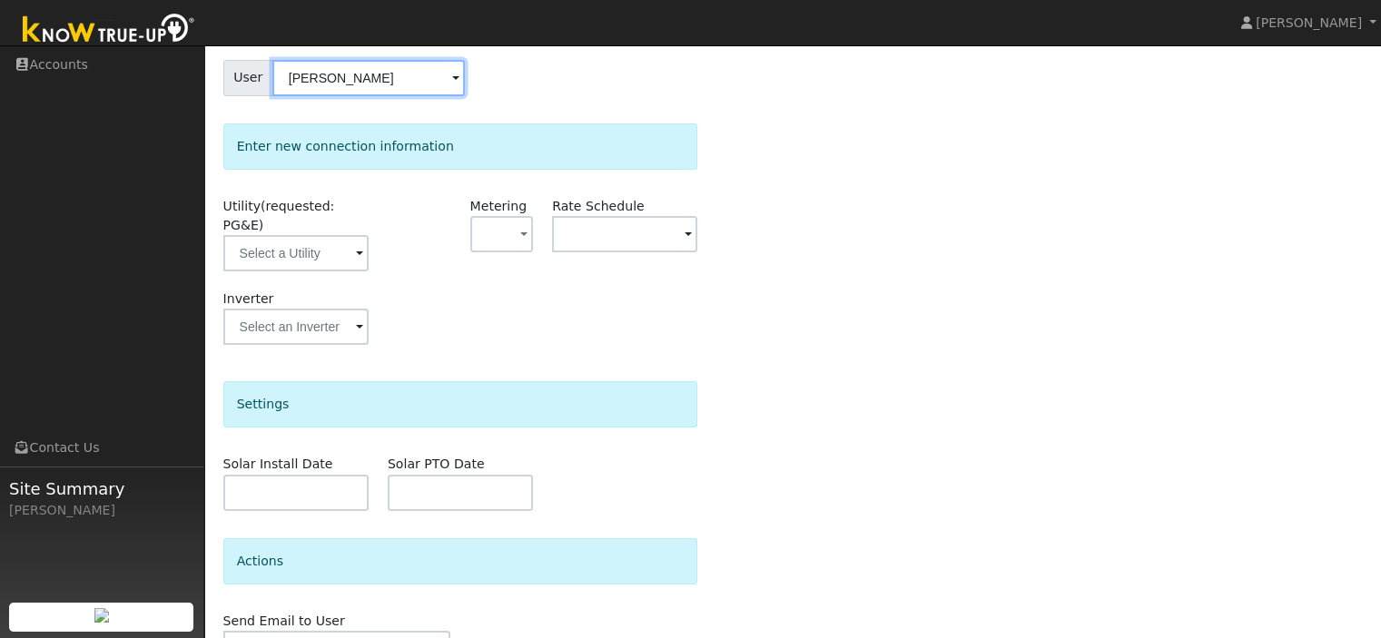
scroll to position [240, 0]
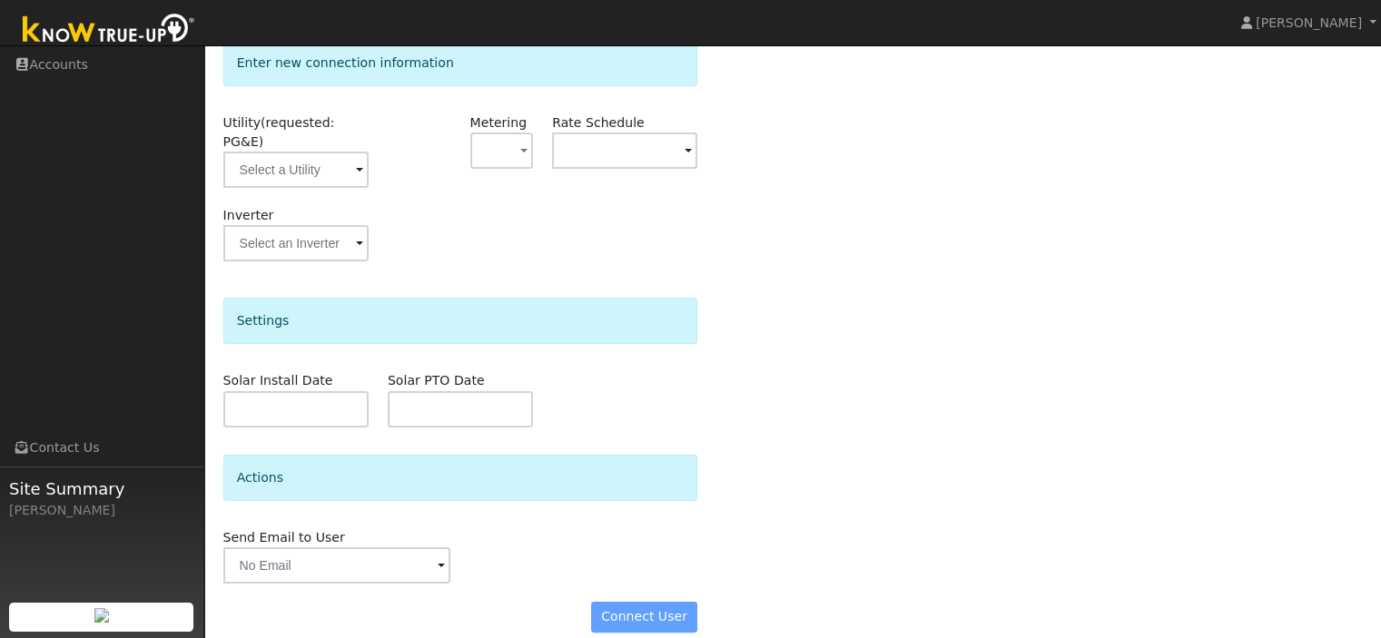
click at [643, 602] on div "Connect User" at bounding box center [460, 617] width 494 height 31
click at [345, 152] on input "text" at bounding box center [295, 170] width 145 height 36
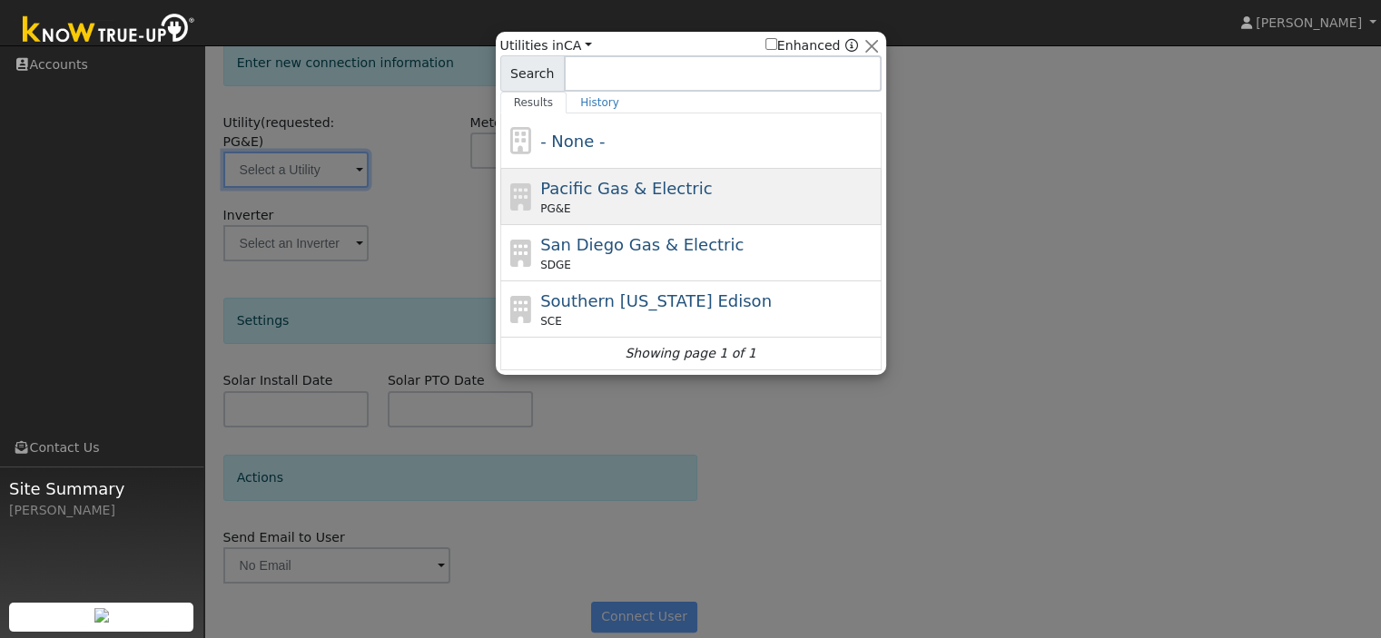
click at [542, 182] on span "Pacific Gas & Electric" at bounding box center [626, 188] width 172 height 19
type input "PG&E"
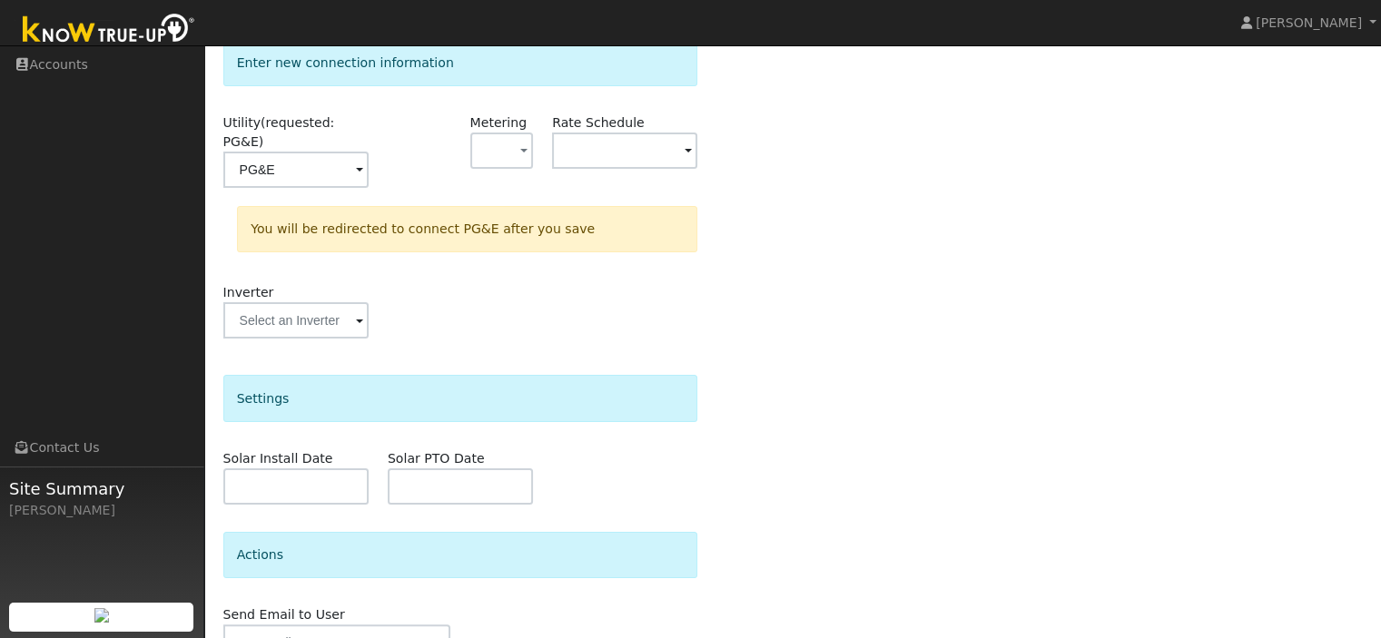
click at [529, 283] on div "Inverter" at bounding box center [460, 320] width 494 height 74
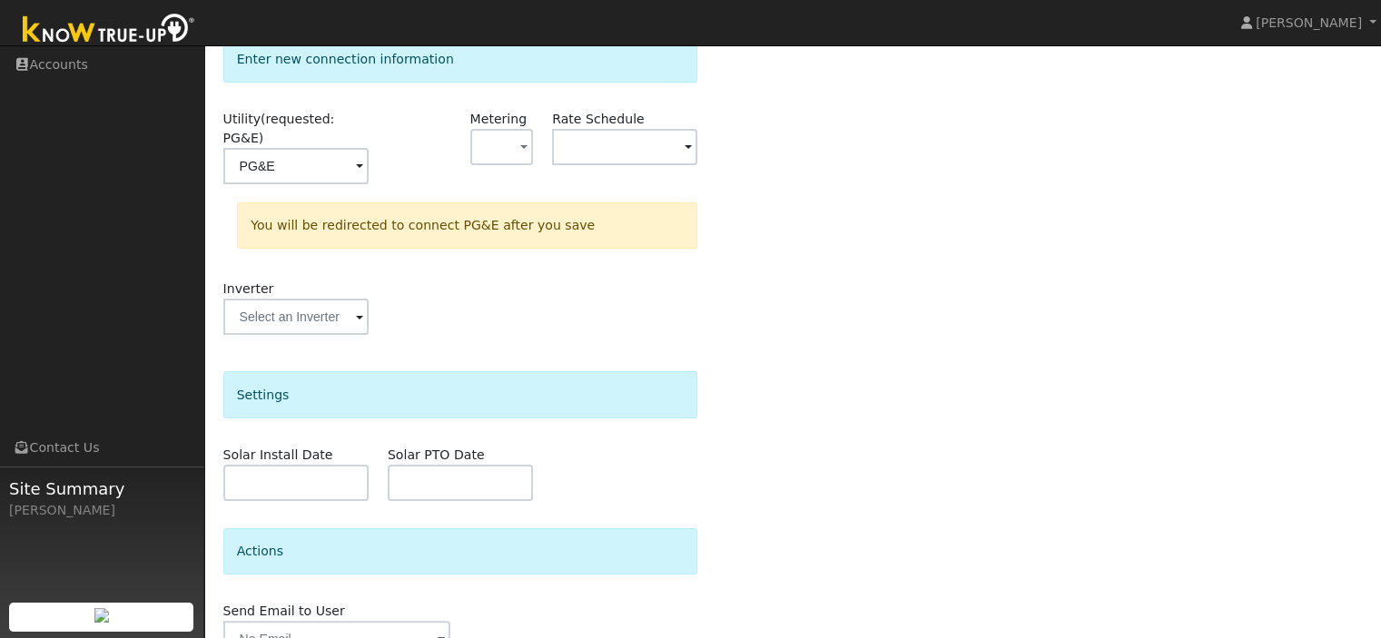
scroll to position [316, 0]
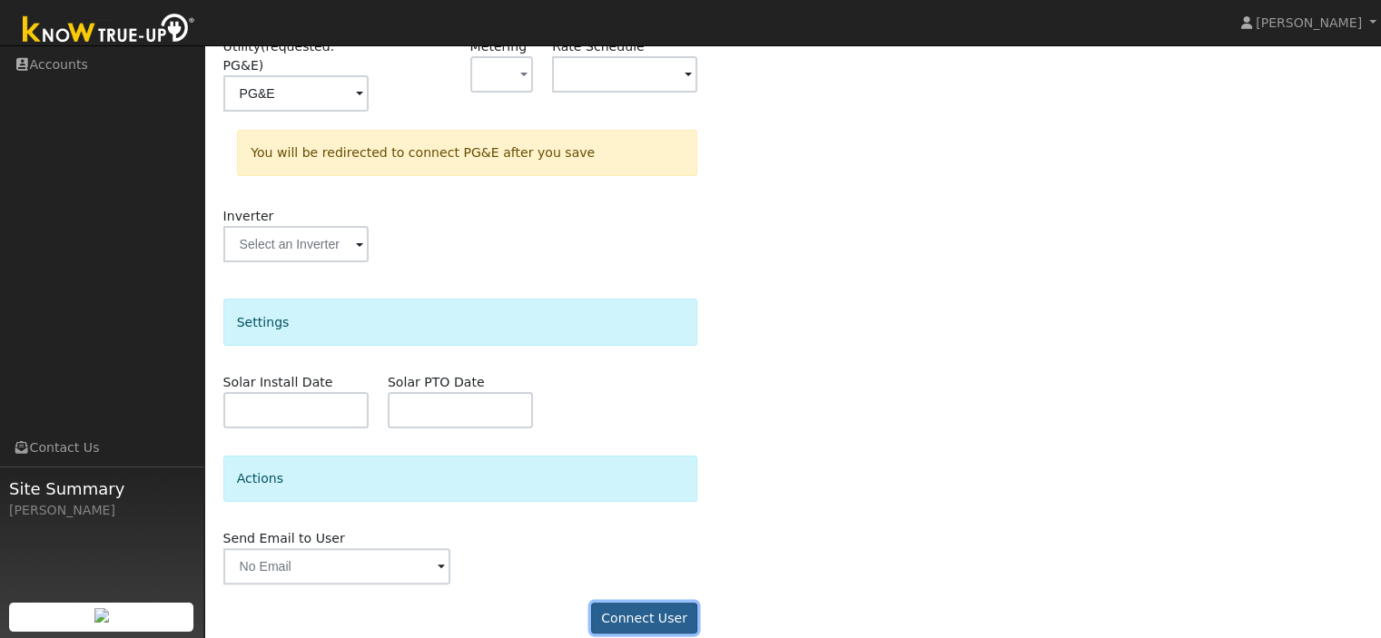
click at [606, 603] on button "Connect User" at bounding box center [644, 618] width 107 height 31
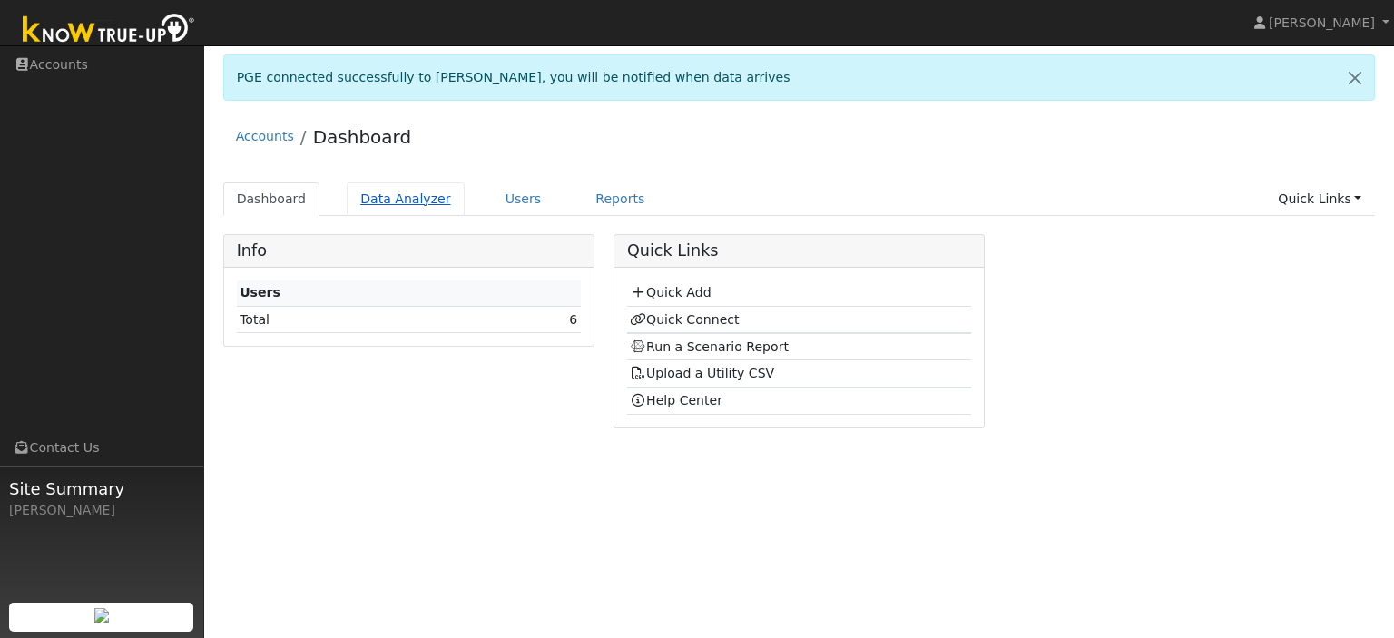
click at [428, 193] on link "Data Analyzer" at bounding box center [406, 199] width 118 height 34
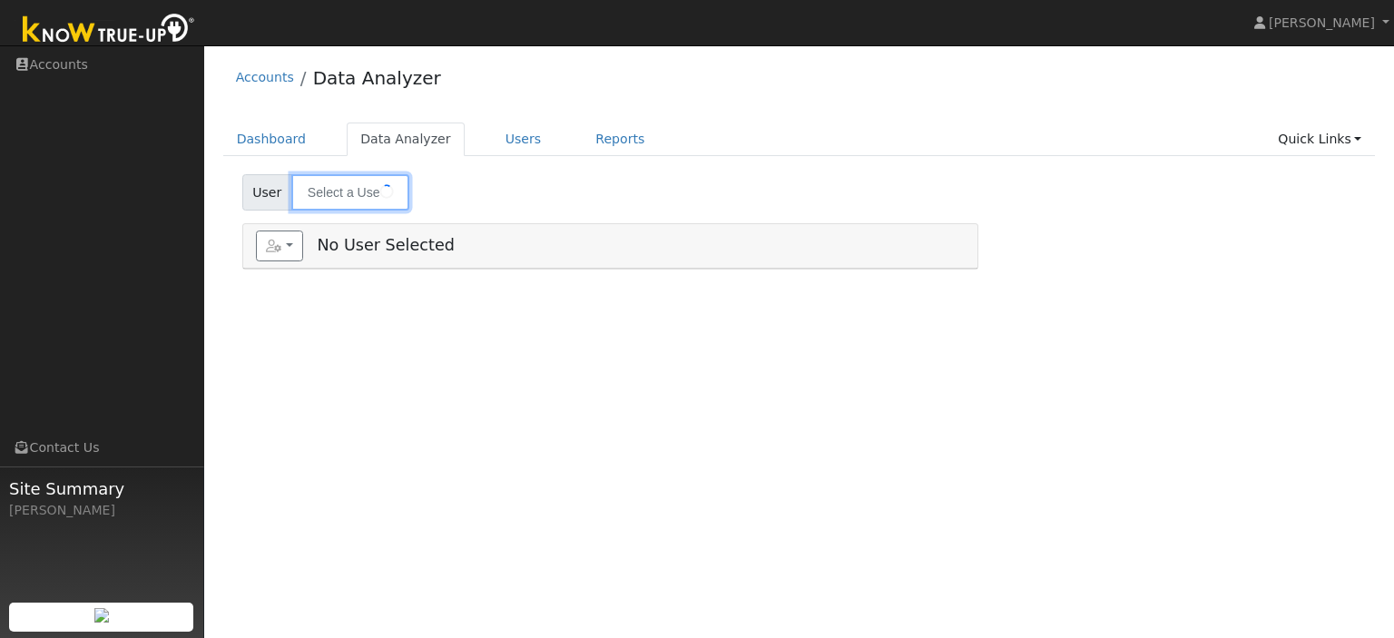
type input "[PERSON_NAME]"
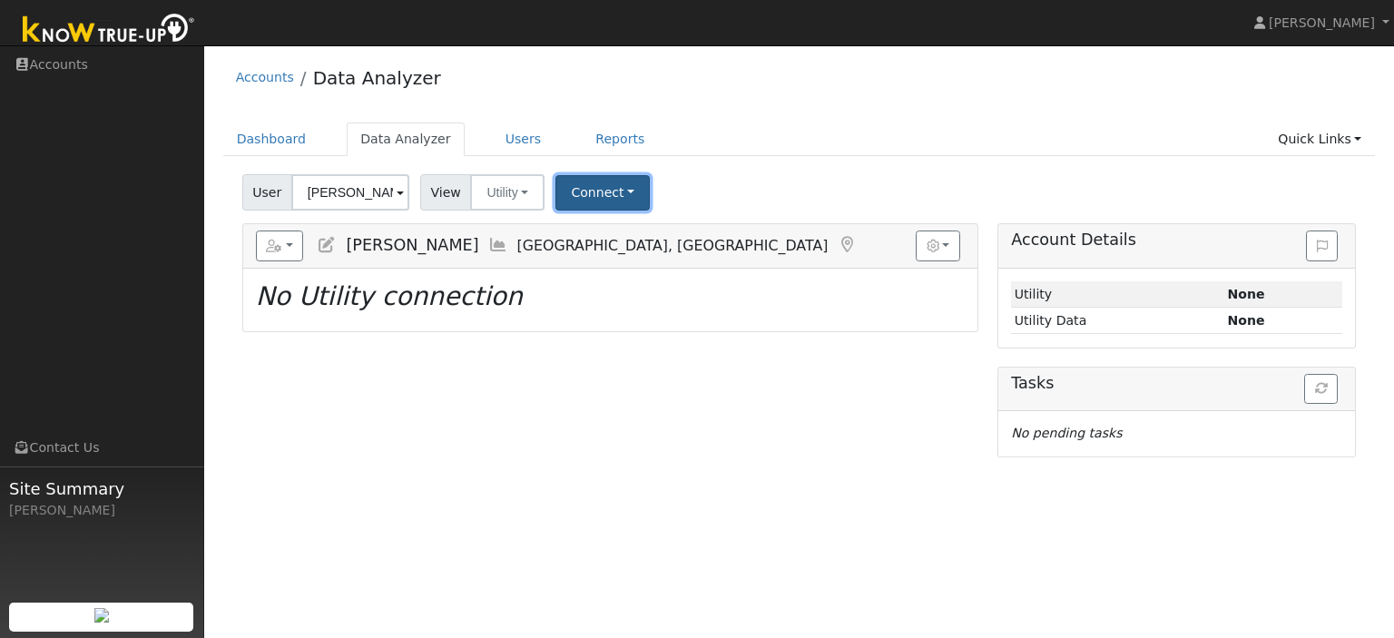
click at [610, 185] on button "Connect" at bounding box center [602, 192] width 94 height 35
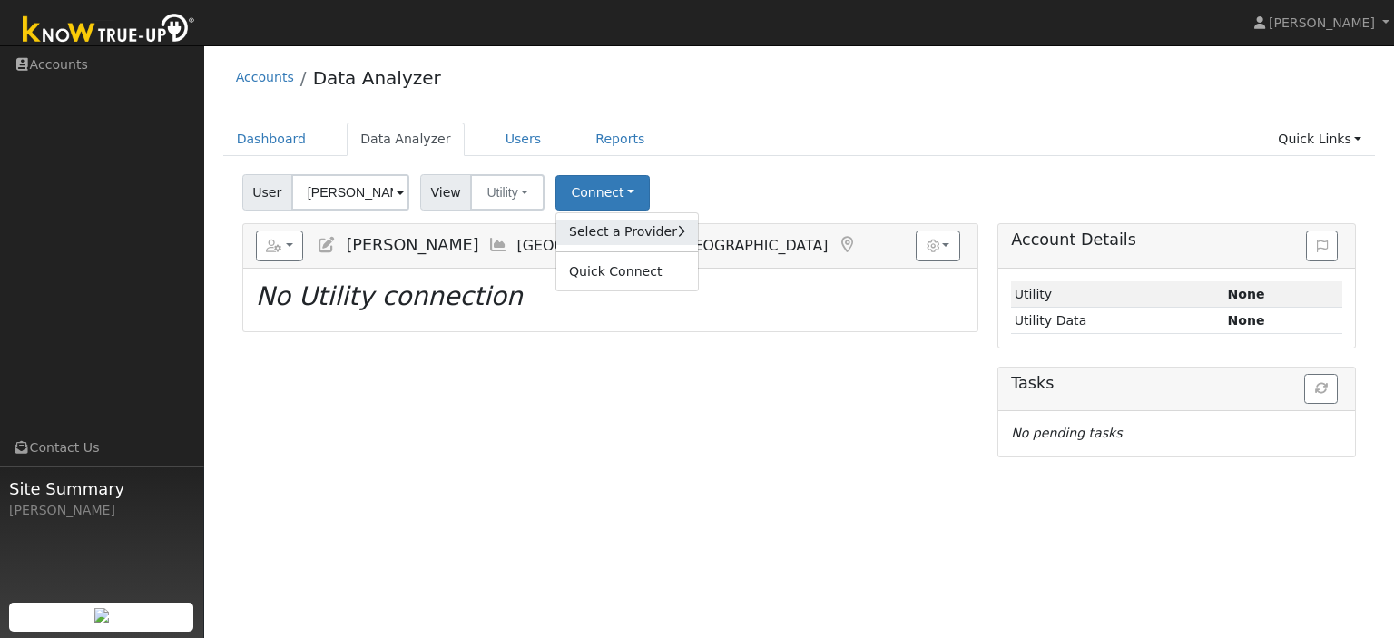
click at [606, 228] on link "Select a Provider" at bounding box center [627, 232] width 142 height 25
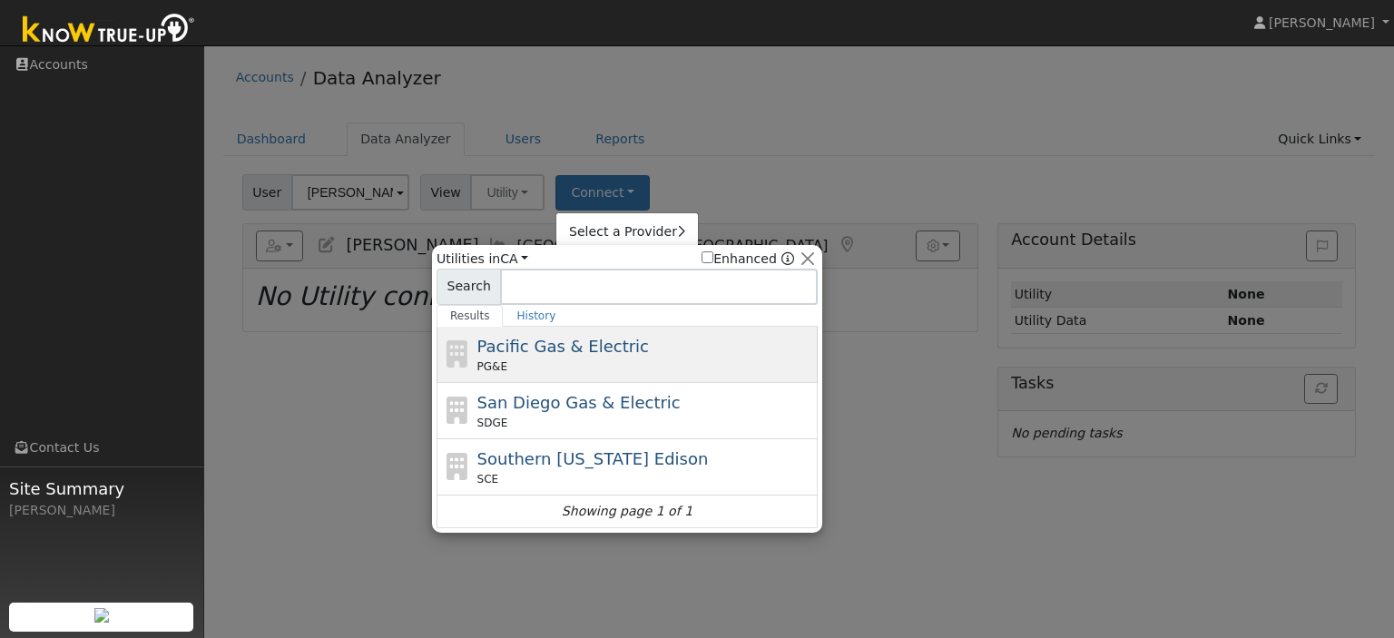
click at [627, 340] on div "Pacific Gas & Electric PG&E" at bounding box center [645, 354] width 337 height 41
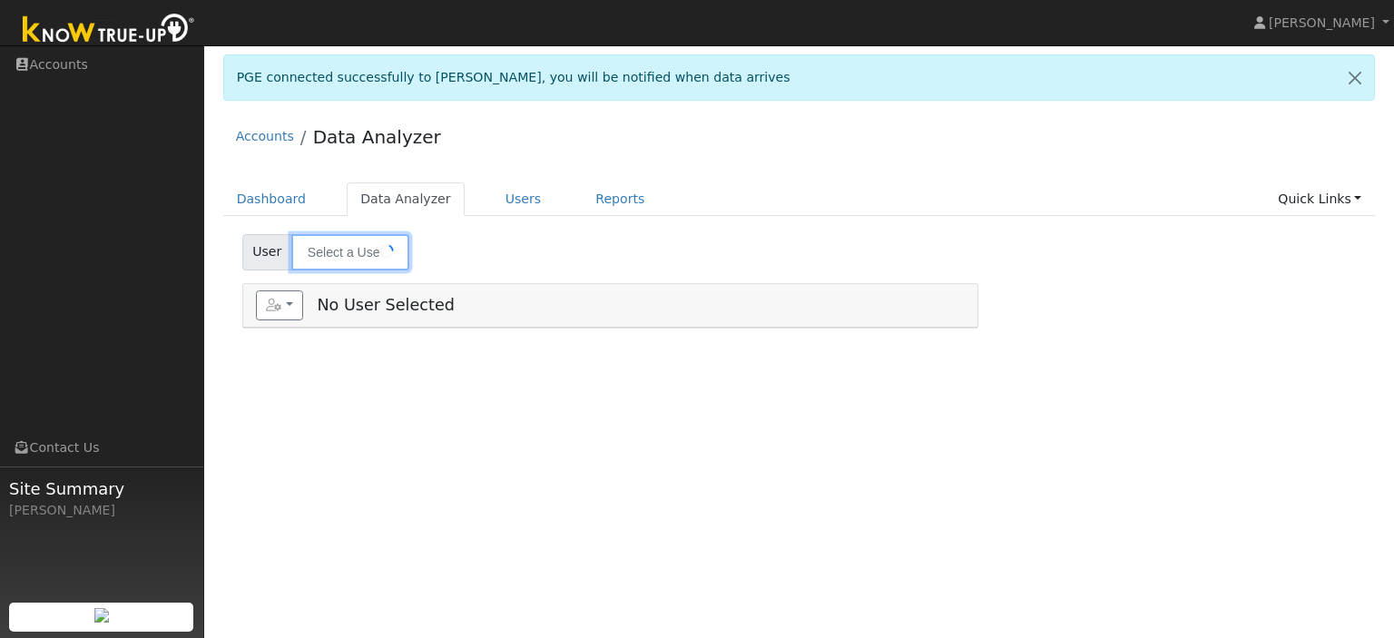
type input "[PERSON_NAME]"
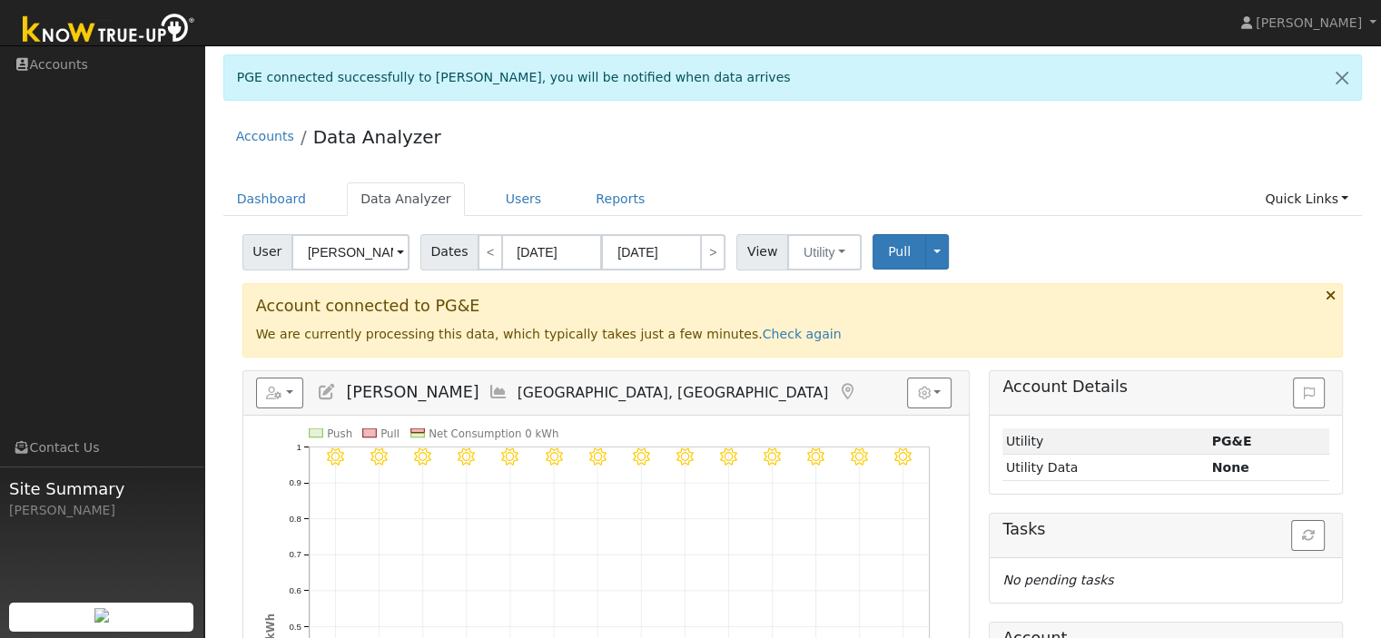
click at [783, 408] on div "Reports Scenario Health Check Energy Audit Account Timeline User Audit Trail In…" at bounding box center [605, 393] width 725 height 44
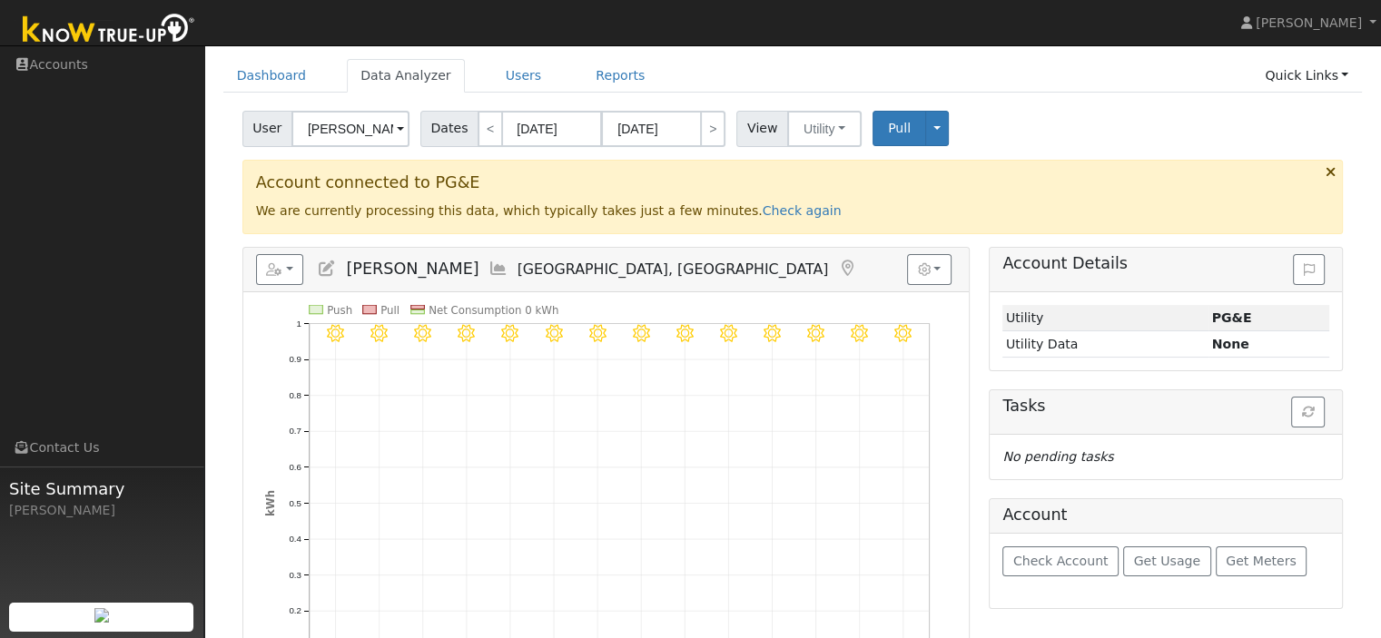
scroll to position [125, 0]
click at [757, 349] on foreignobject "8/09 - Clear" at bounding box center [771, 337] width 31 height 31
click at [1273, 84] on link "Quick Links" at bounding box center [1306, 74] width 111 height 34
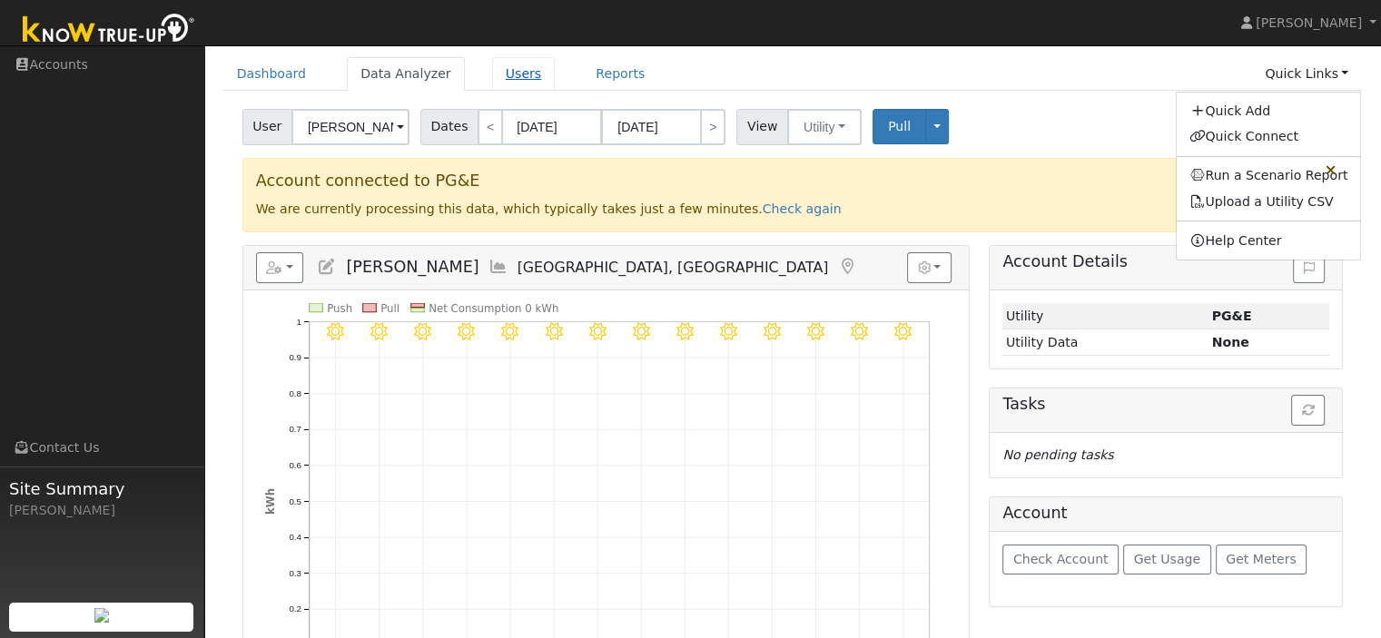
click at [504, 77] on link "Users" at bounding box center [524, 74] width 64 height 34
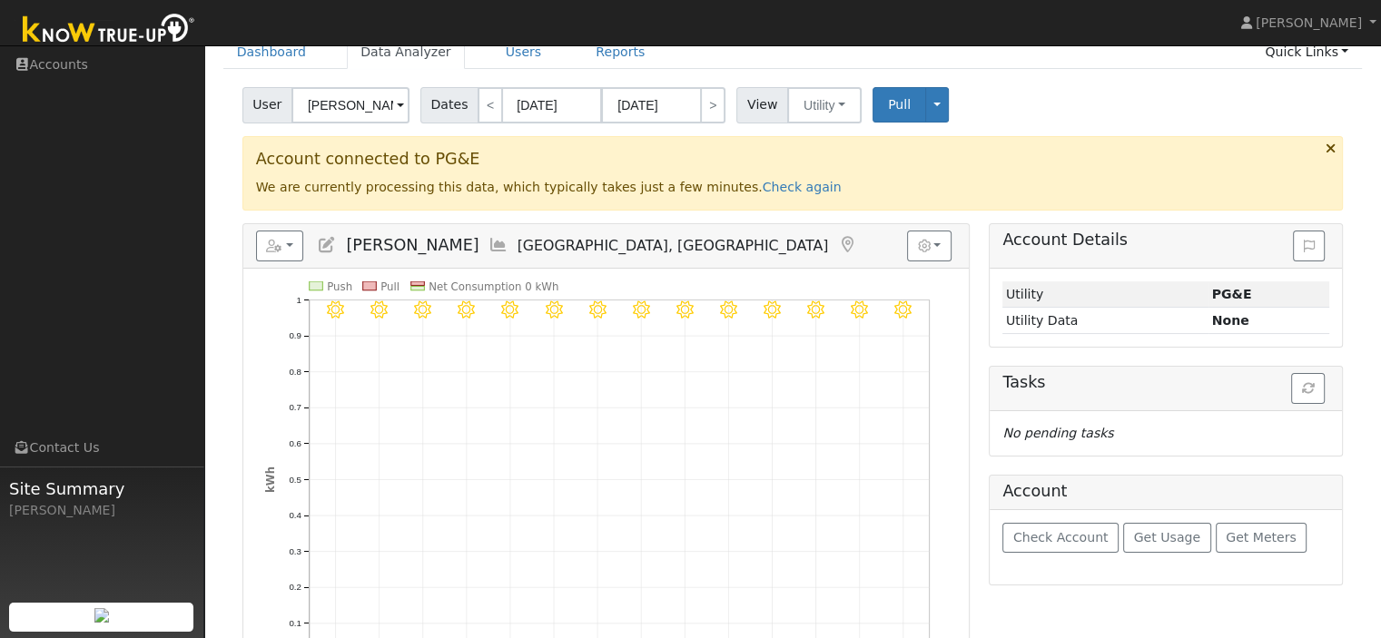
scroll to position [11, 0]
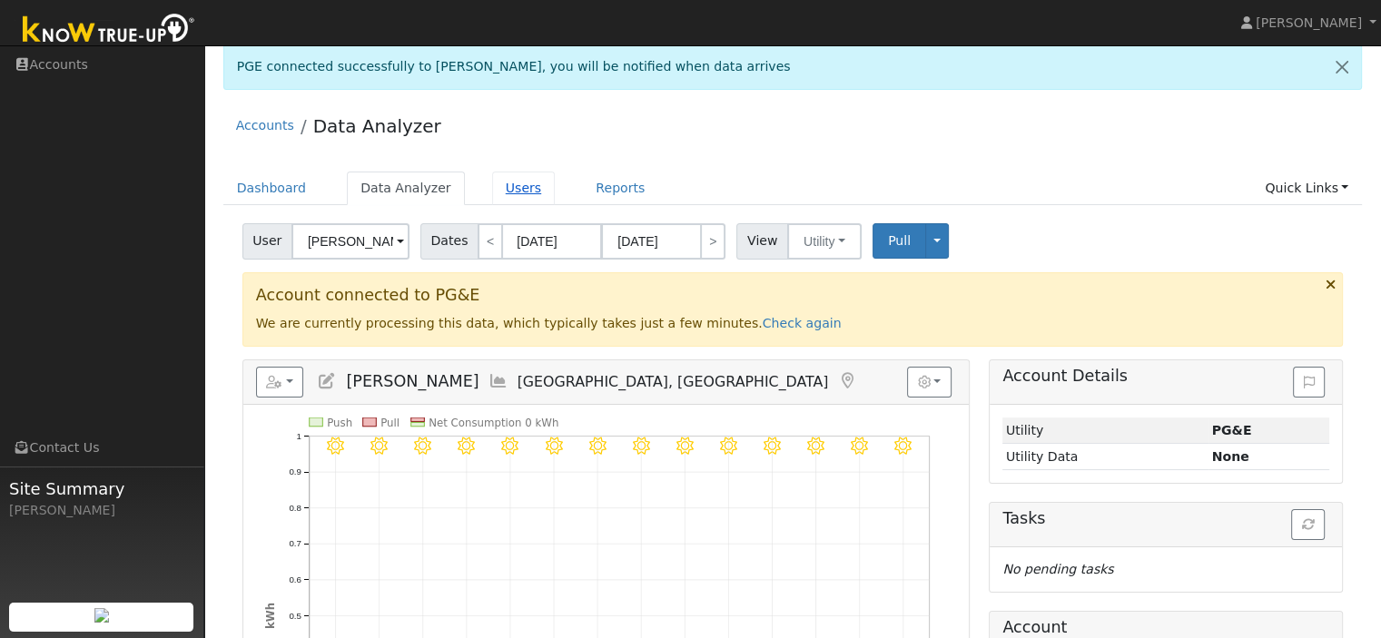
click at [501, 196] on link "Users" at bounding box center [524, 189] width 64 height 34
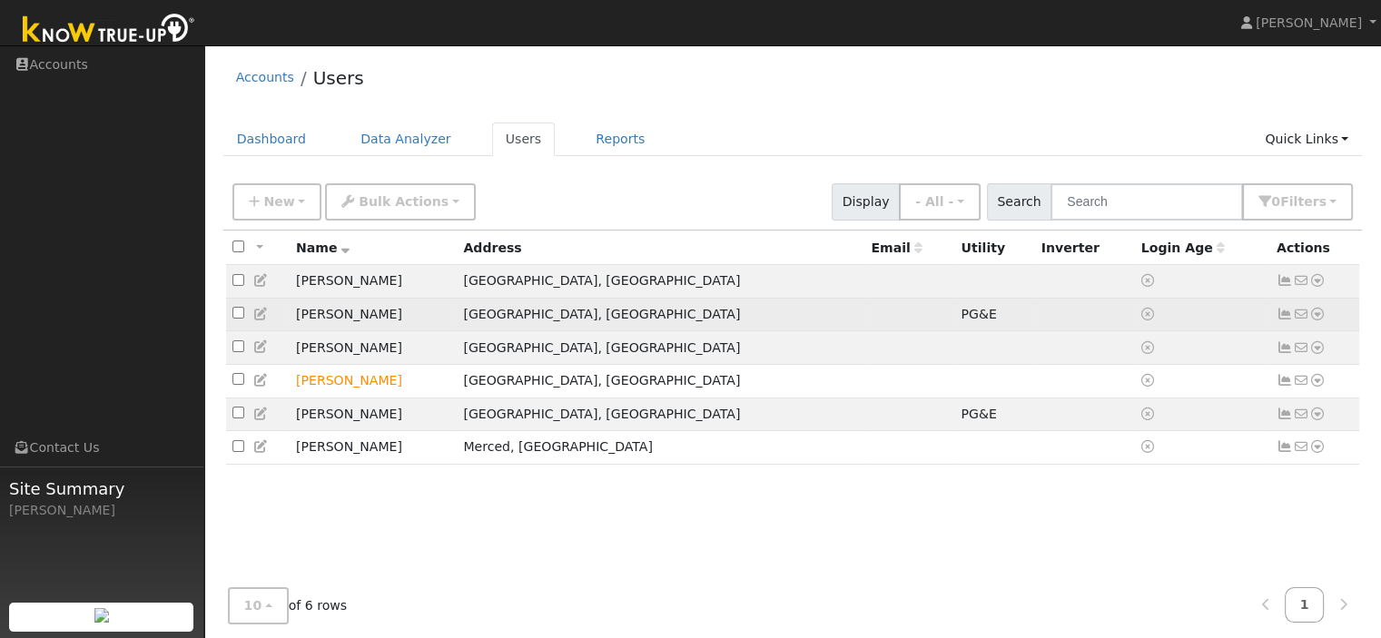
click at [1321, 320] on icon at bounding box center [1317, 314] width 16 height 13
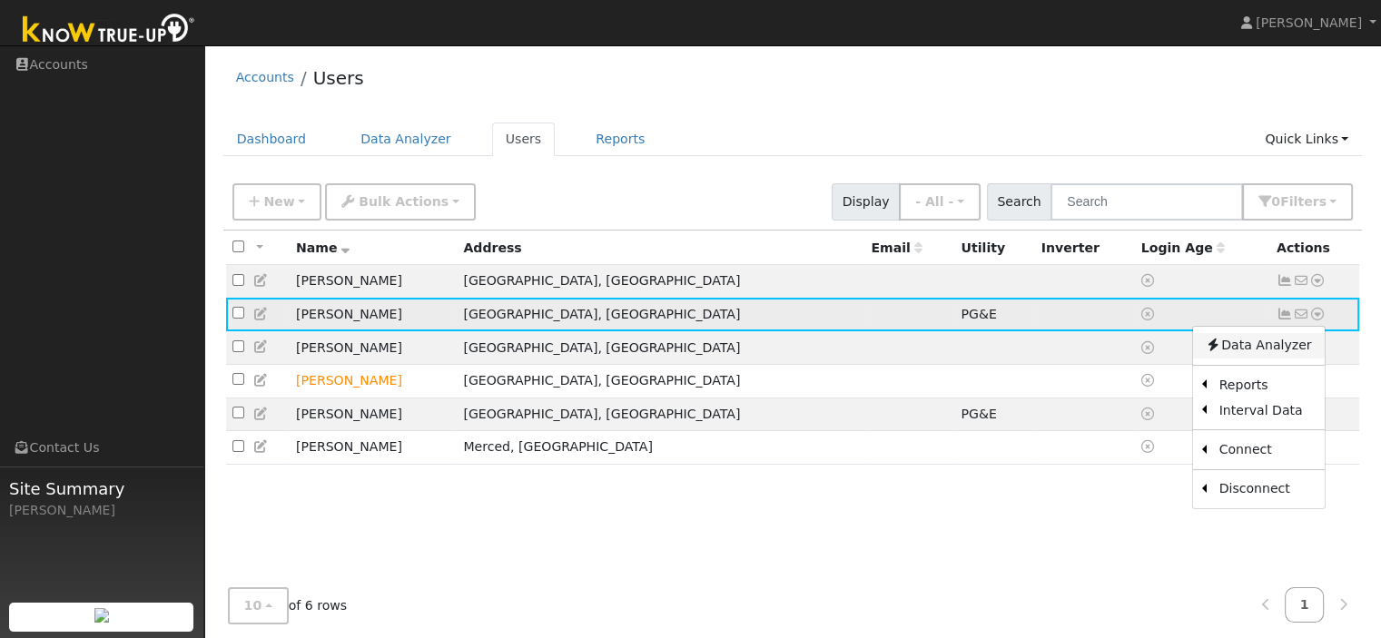
click at [1293, 349] on link "Data Analyzer" at bounding box center [1258, 345] width 132 height 25
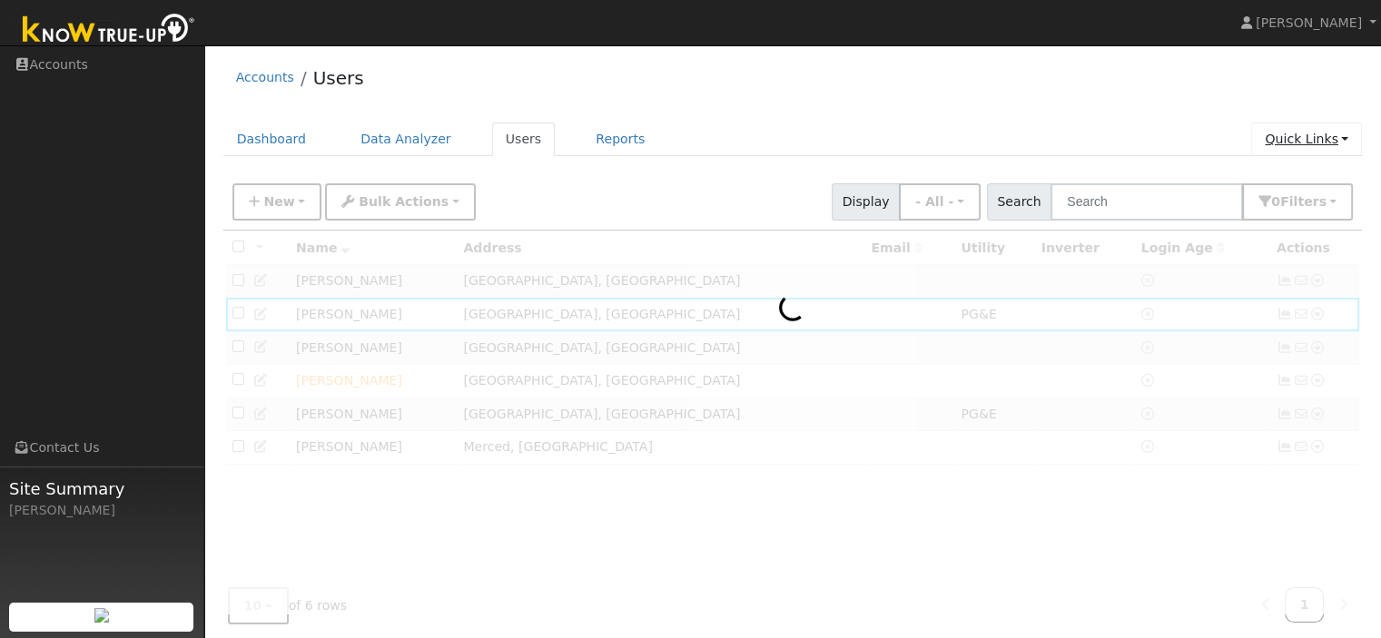
click at [1302, 135] on link "Quick Links" at bounding box center [1306, 140] width 111 height 34
click at [1107, 105] on div "Accounts Users" at bounding box center [792, 81] width 1139 height 55
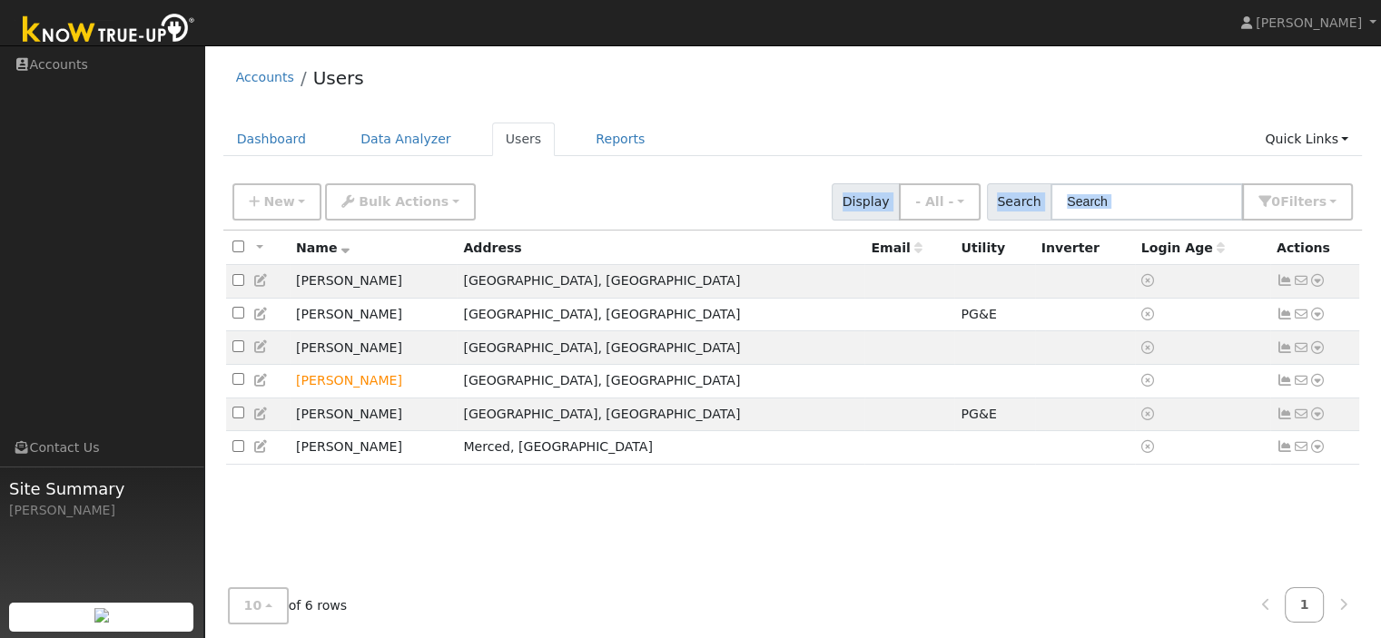
drag, startPoint x: 0, startPoint y: 0, endPoint x: 552, endPoint y: 241, distance: 602.0
click at [0, 0] on div "New Quick Add Quick Connect Quick Convert Lead Bulk Actions Send Email Disconne…" at bounding box center [0, 0] width 0 height 0
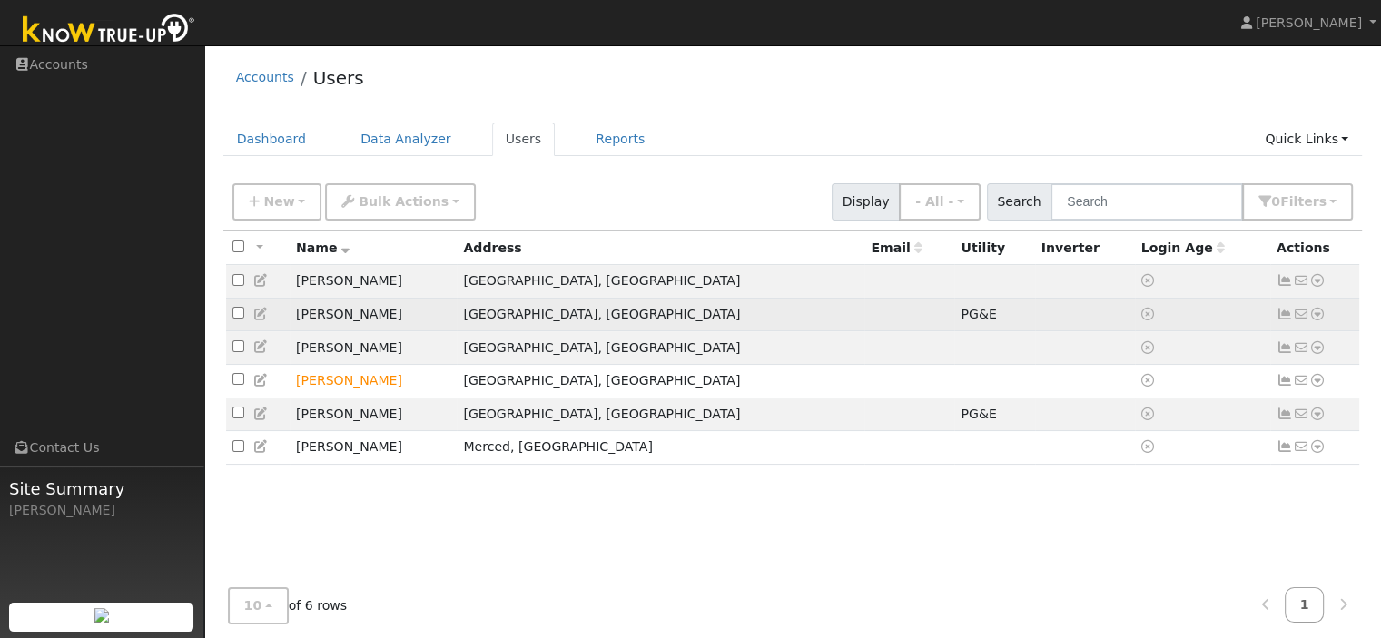
click at [1315, 315] on icon at bounding box center [1317, 314] width 16 height 13
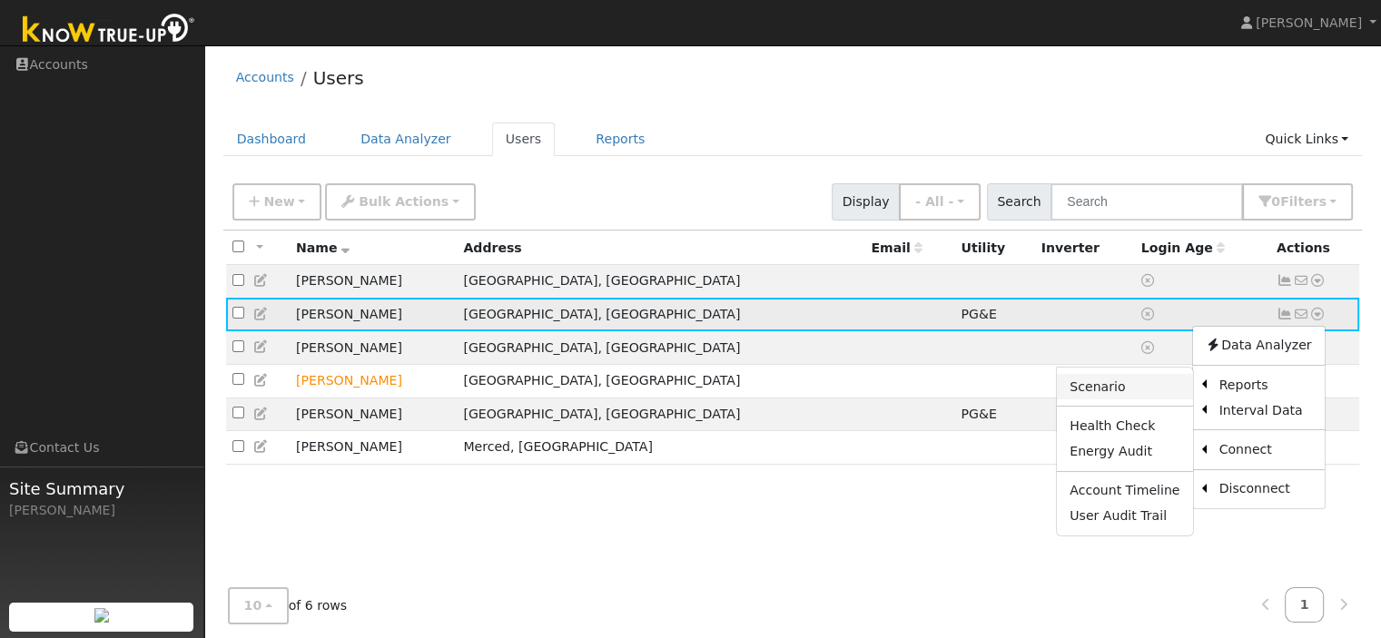
click at [1109, 390] on link "Scenario" at bounding box center [1124, 386] width 135 height 25
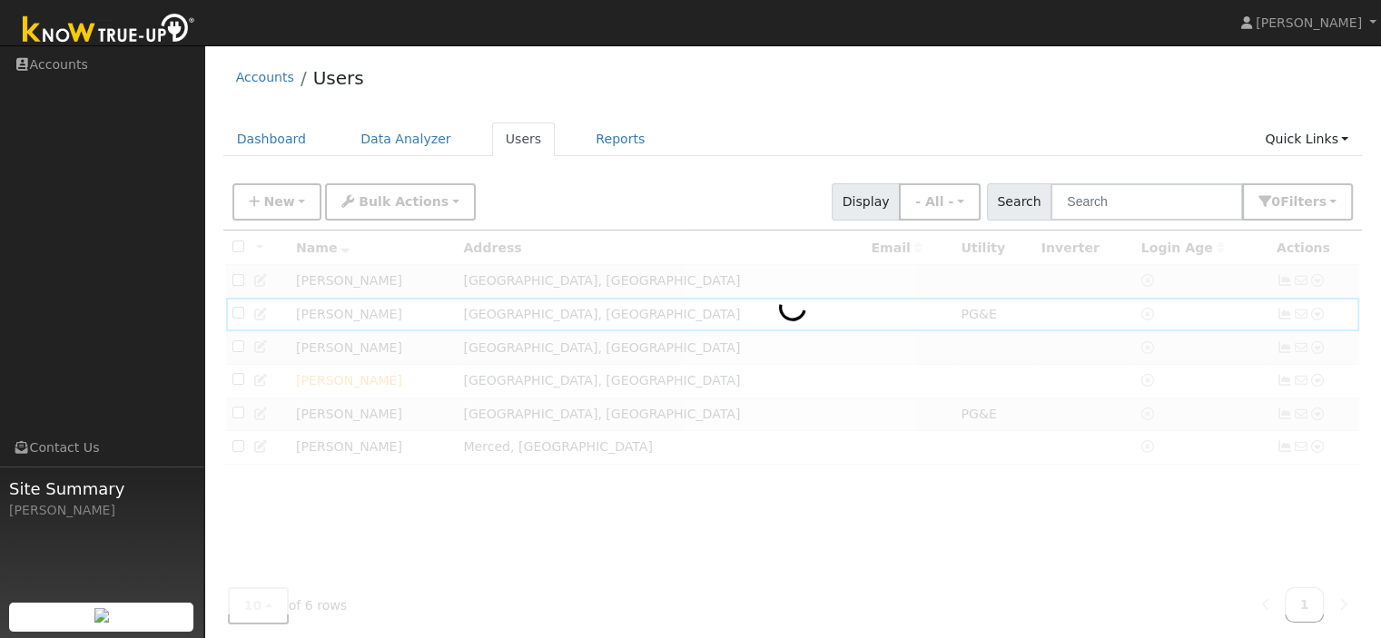
click at [404, 393] on div at bounding box center [792, 422] width 1139 height 383
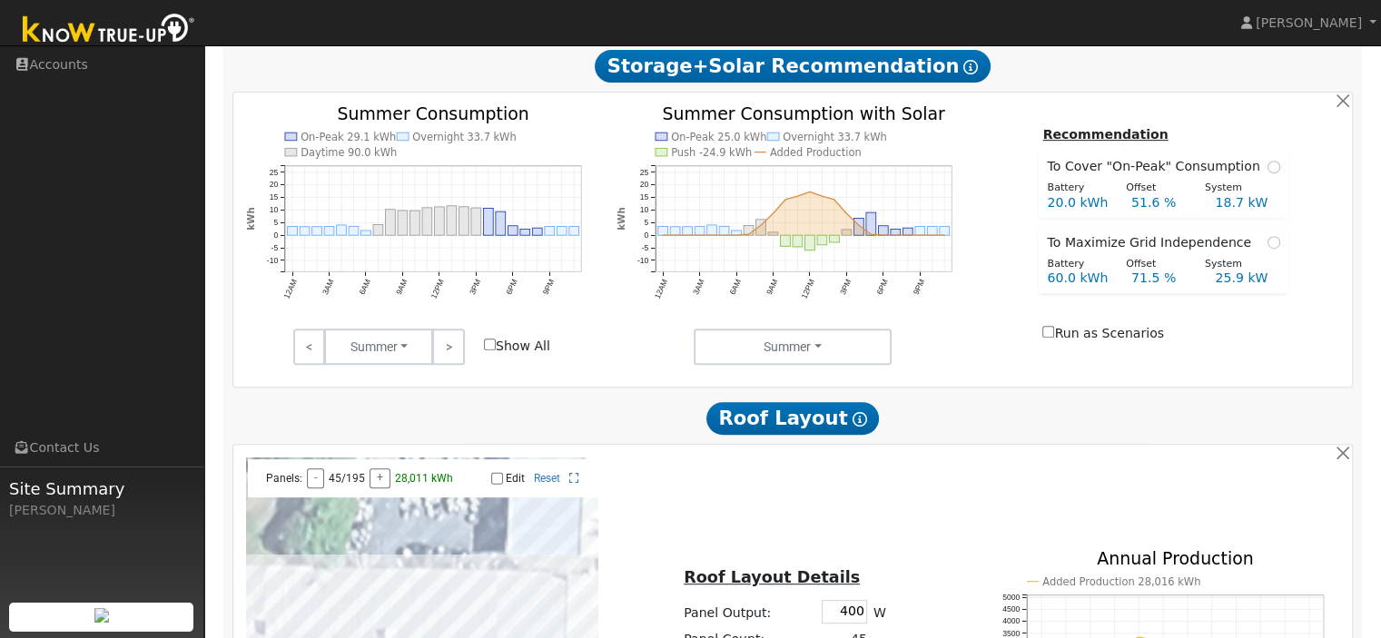
scroll to position [740, 0]
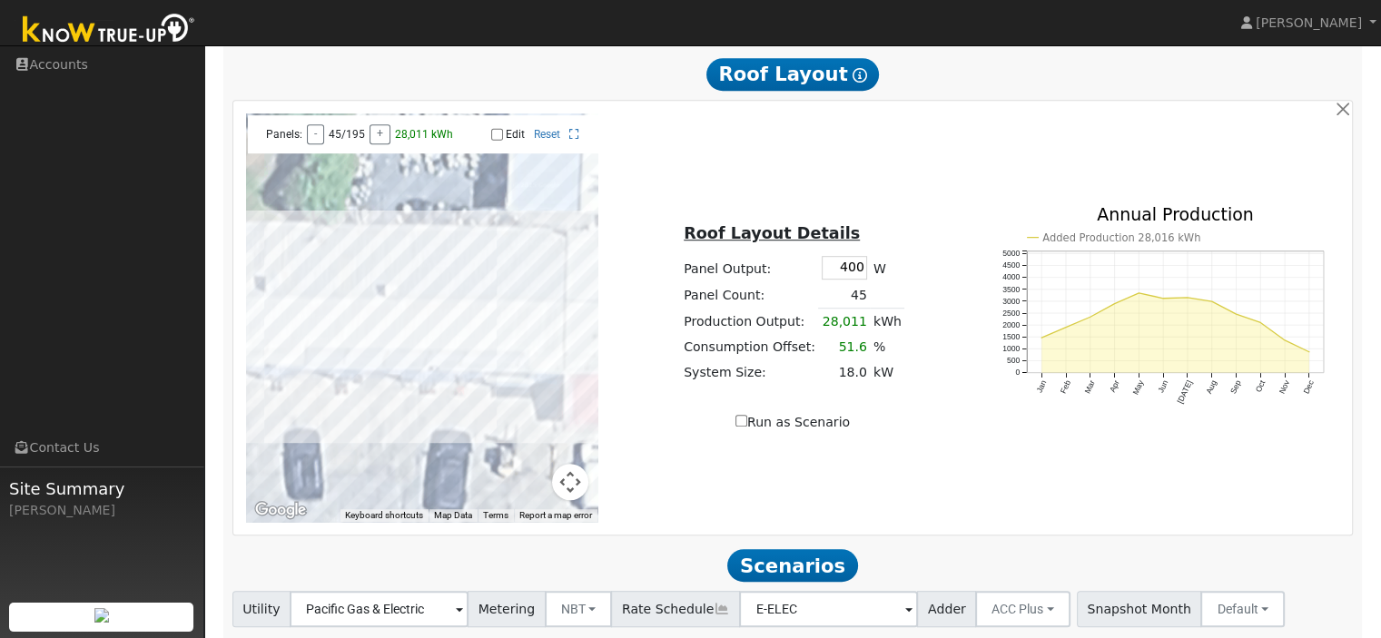
scroll to position [1108, 0]
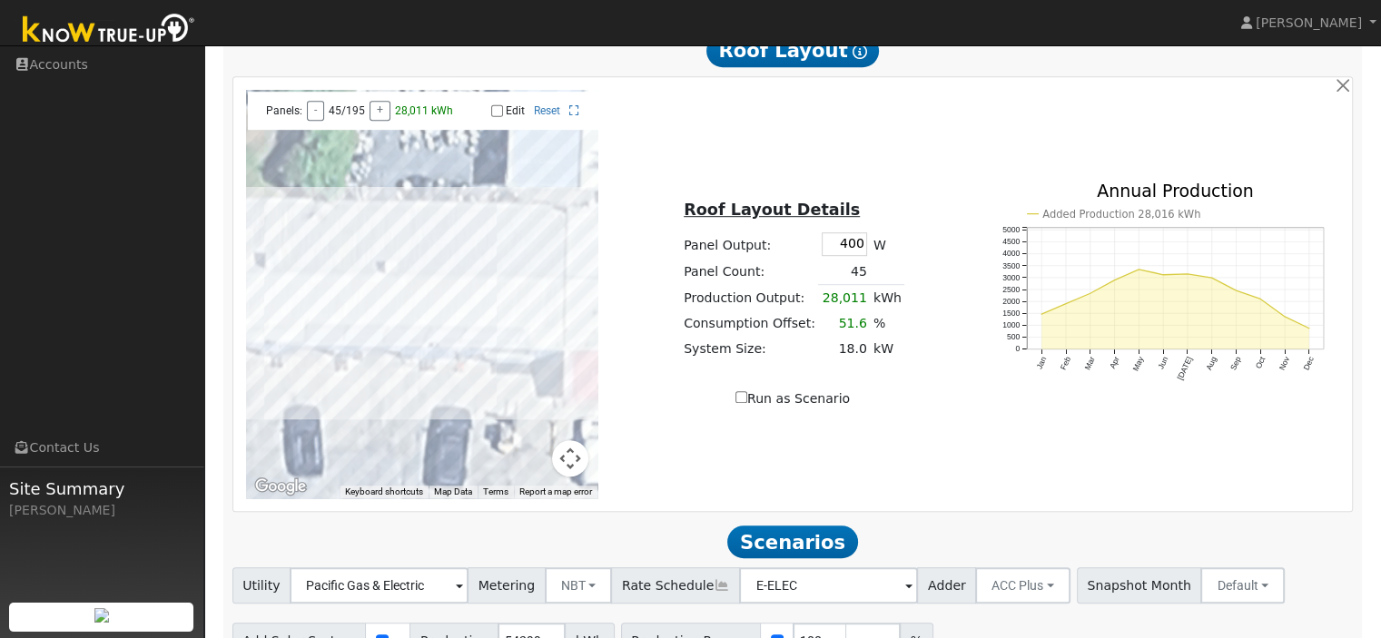
click at [564, 459] on button "Map camera controls" at bounding box center [570, 458] width 36 height 36
click at [568, 466] on button "Map camera controls" at bounding box center [570, 458] width 36 height 36
click at [374, 115] on button "+" at bounding box center [379, 111] width 21 height 20
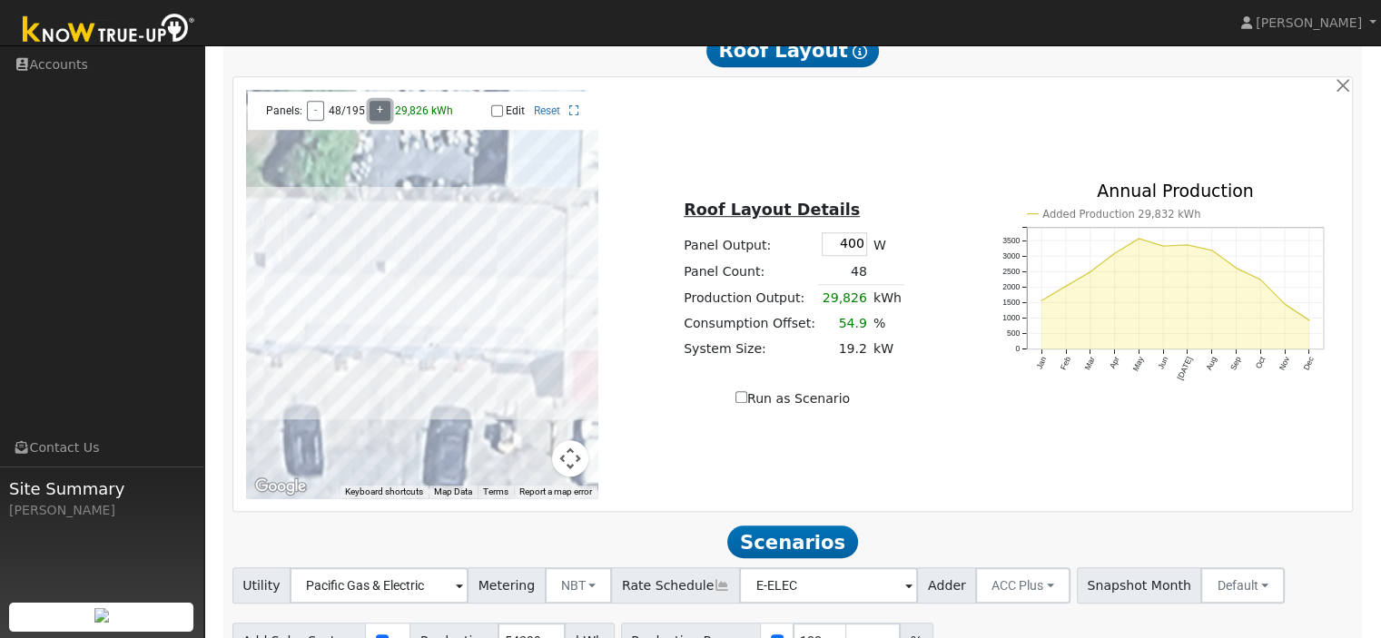
click at [374, 115] on button "+" at bounding box center [379, 111] width 21 height 20
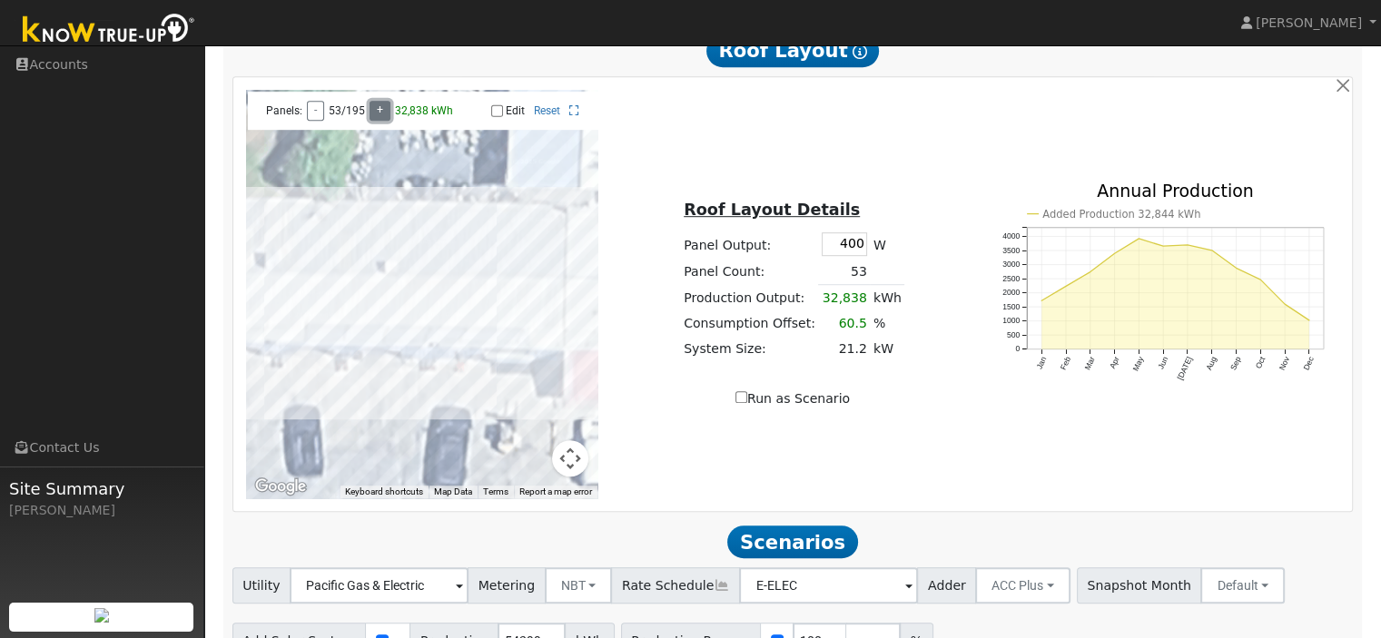
click at [374, 115] on button "+" at bounding box center [379, 111] width 21 height 20
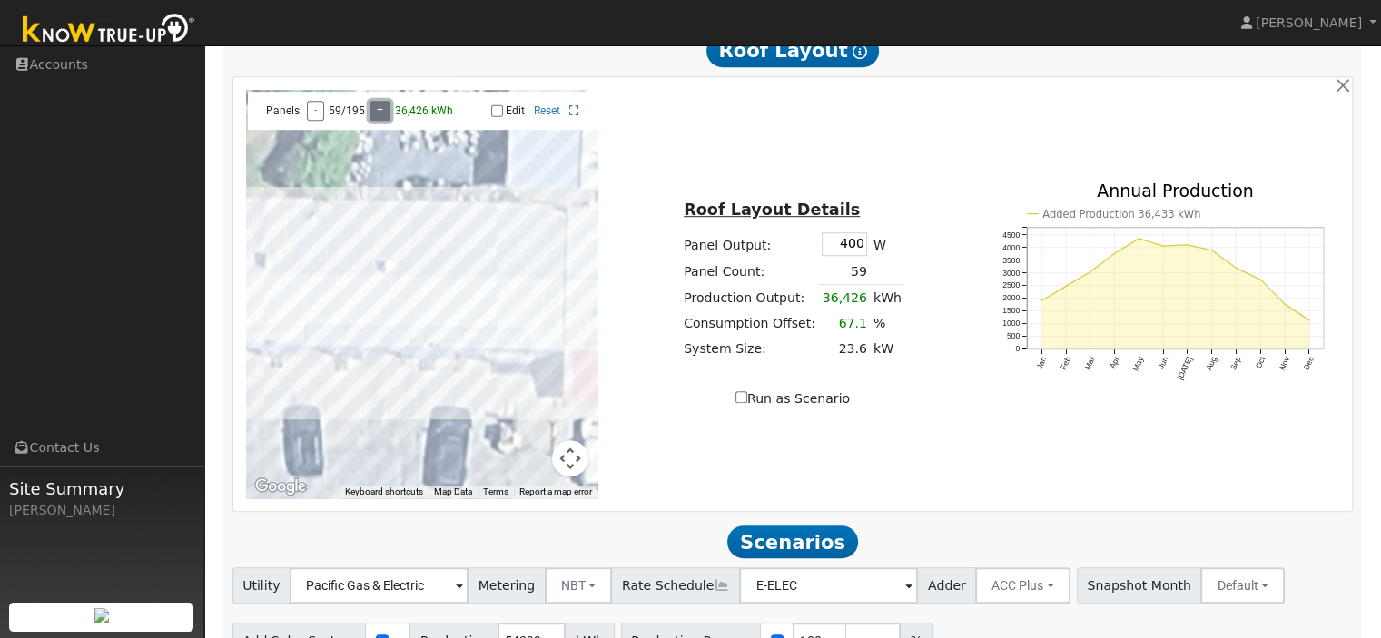
click at [374, 115] on button "+" at bounding box center [379, 111] width 21 height 20
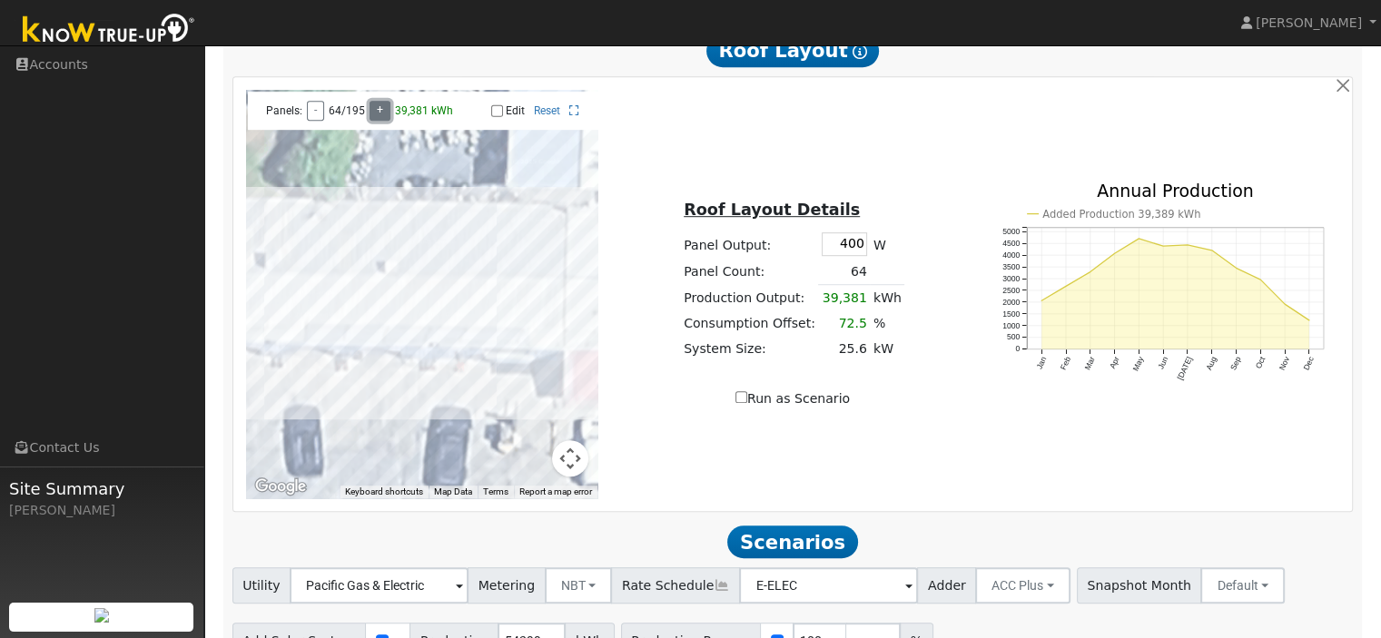
click at [374, 115] on button "+" at bounding box center [379, 111] width 21 height 20
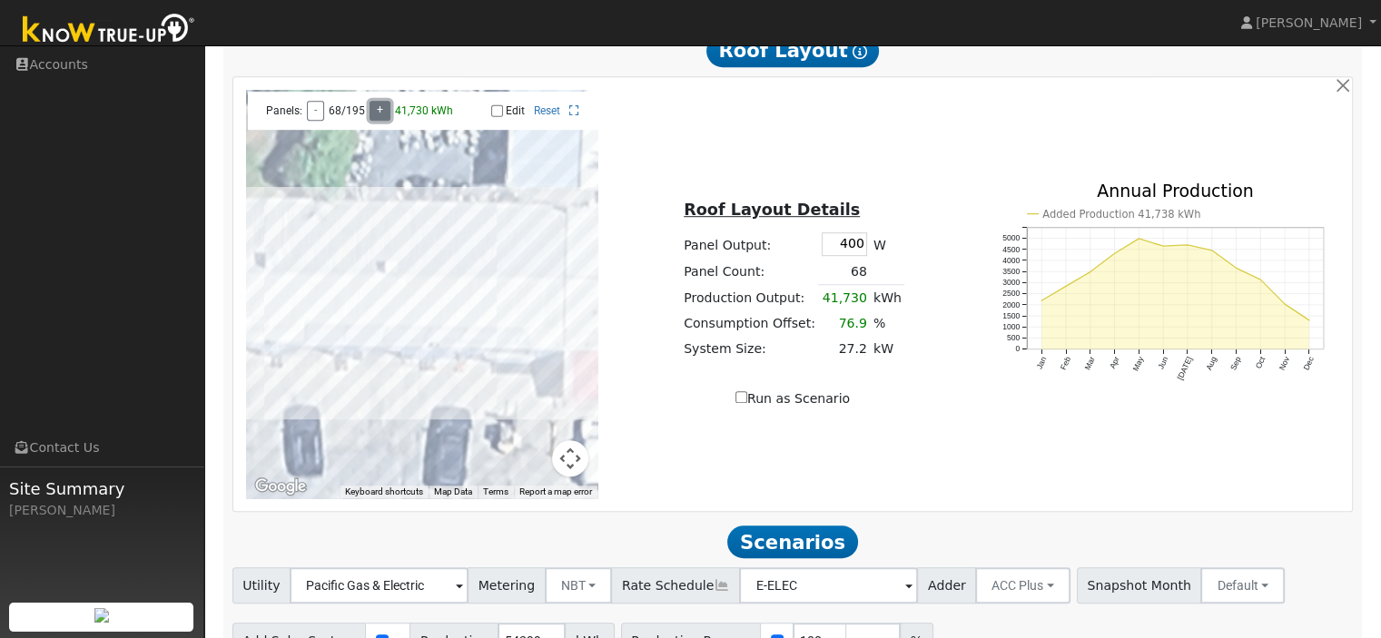
click at [374, 115] on button "+" at bounding box center [379, 111] width 21 height 20
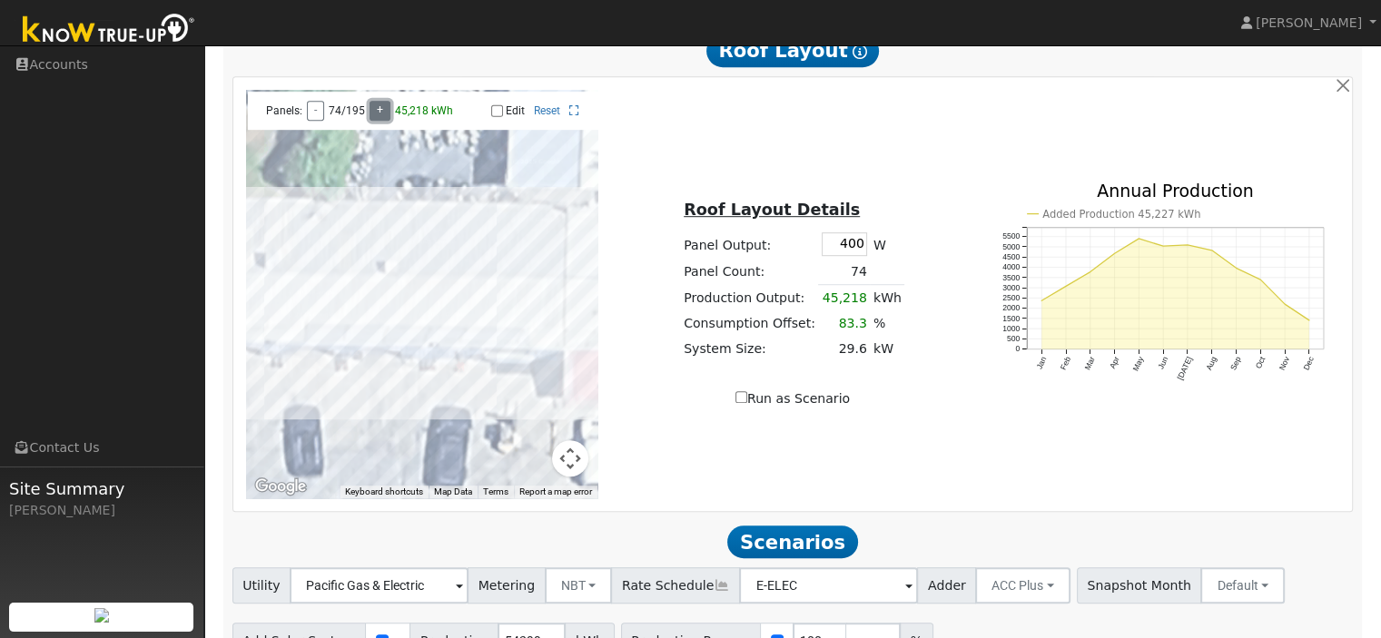
click at [374, 115] on button "+" at bounding box center [379, 111] width 21 height 20
click at [639, 300] on div "Roof Layout Details Panel Output: 400 W Panel Count: 75 Production Output: 45,7…" at bounding box center [792, 294] width 371 height 229
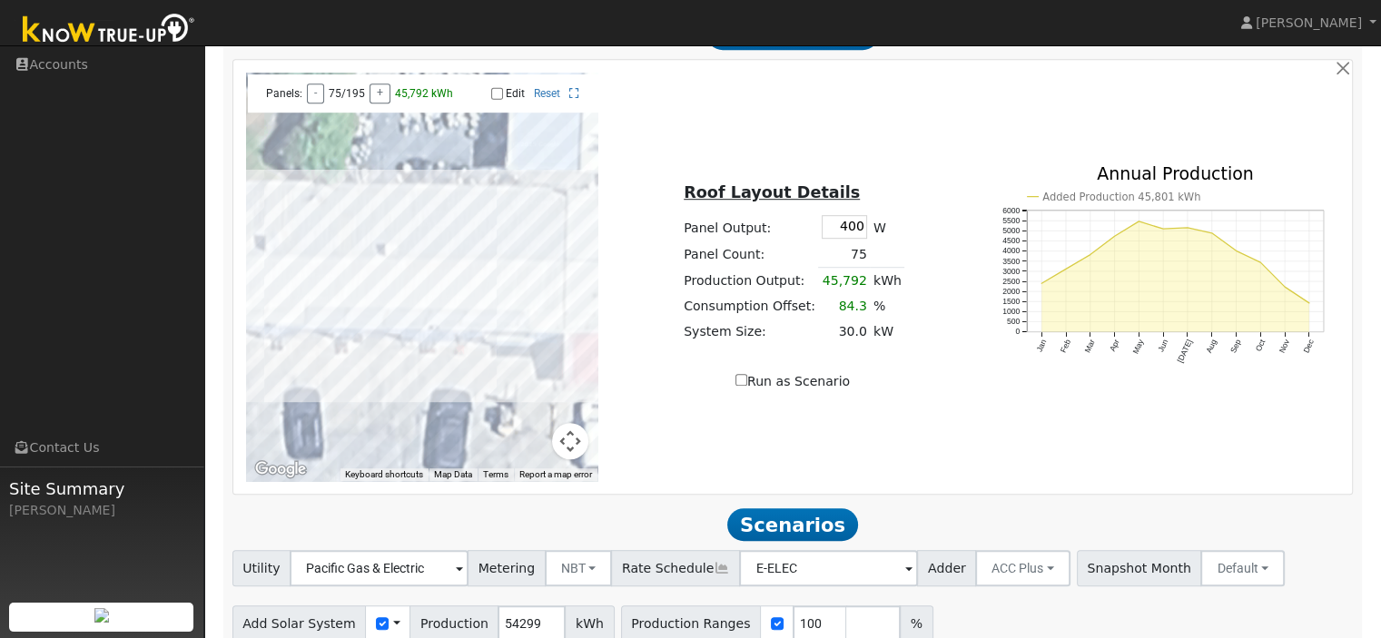
scroll to position [1211, 0]
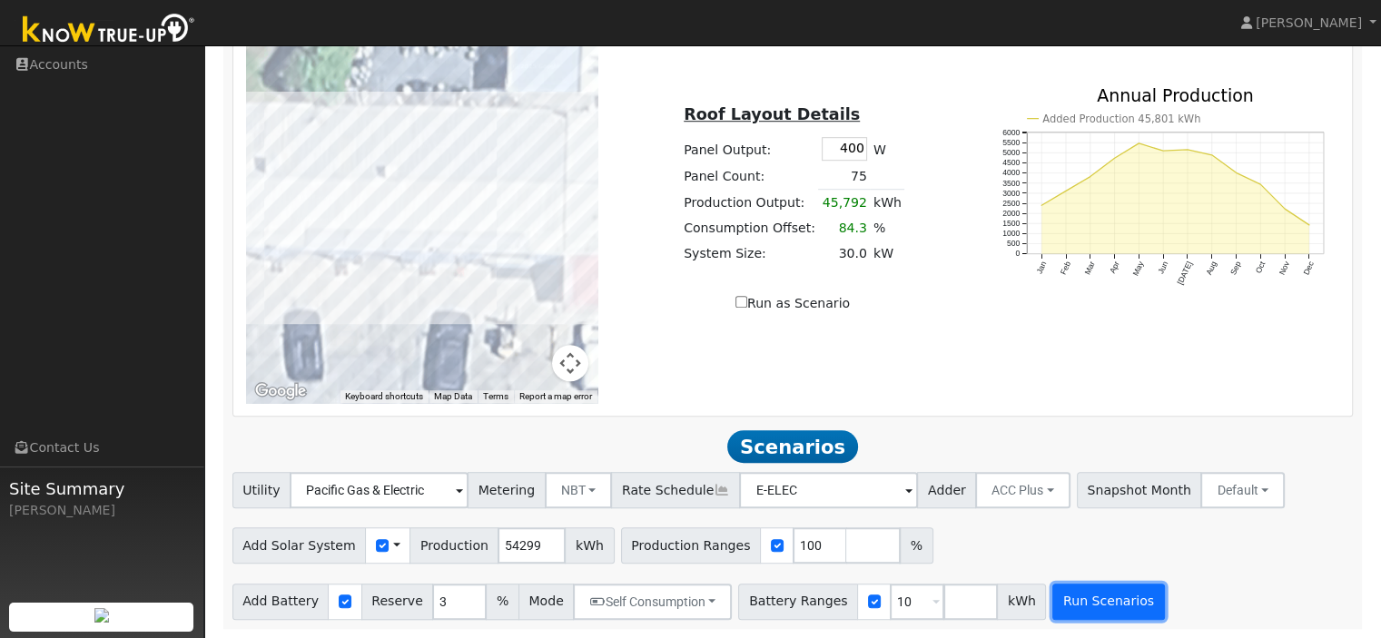
click at [1096, 604] on button "Run Scenarios" at bounding box center [1108, 602] width 112 height 36
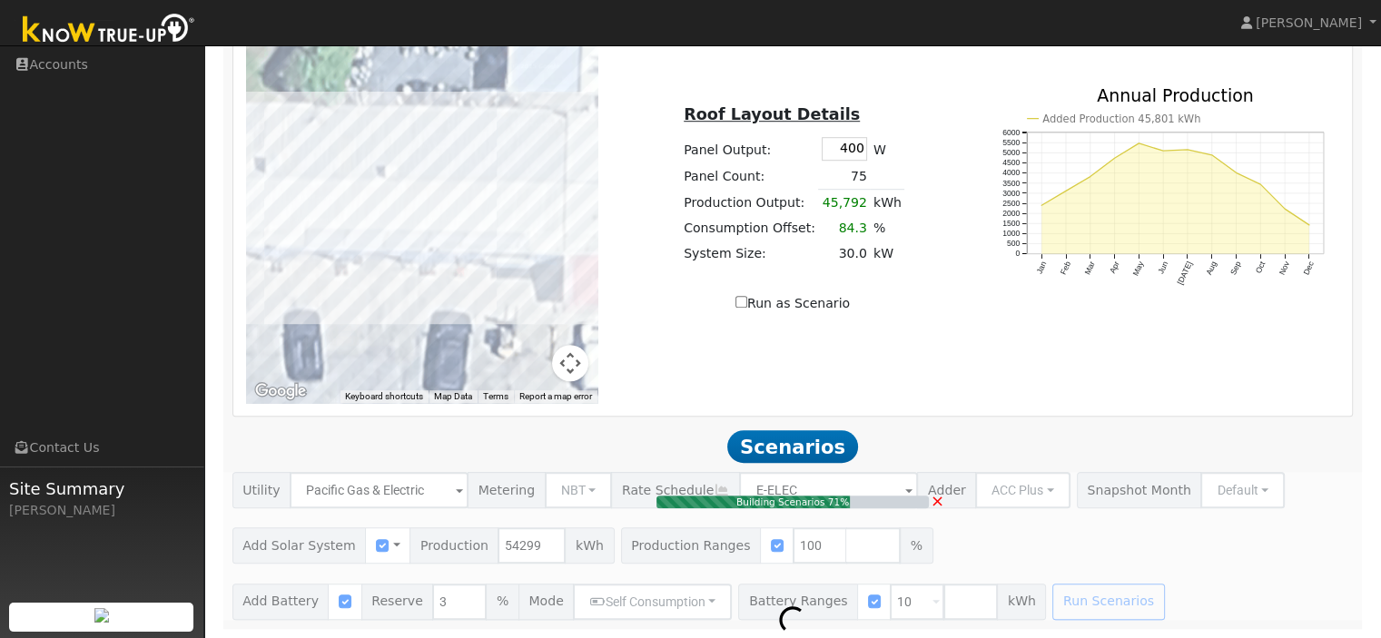
type input "36.2"
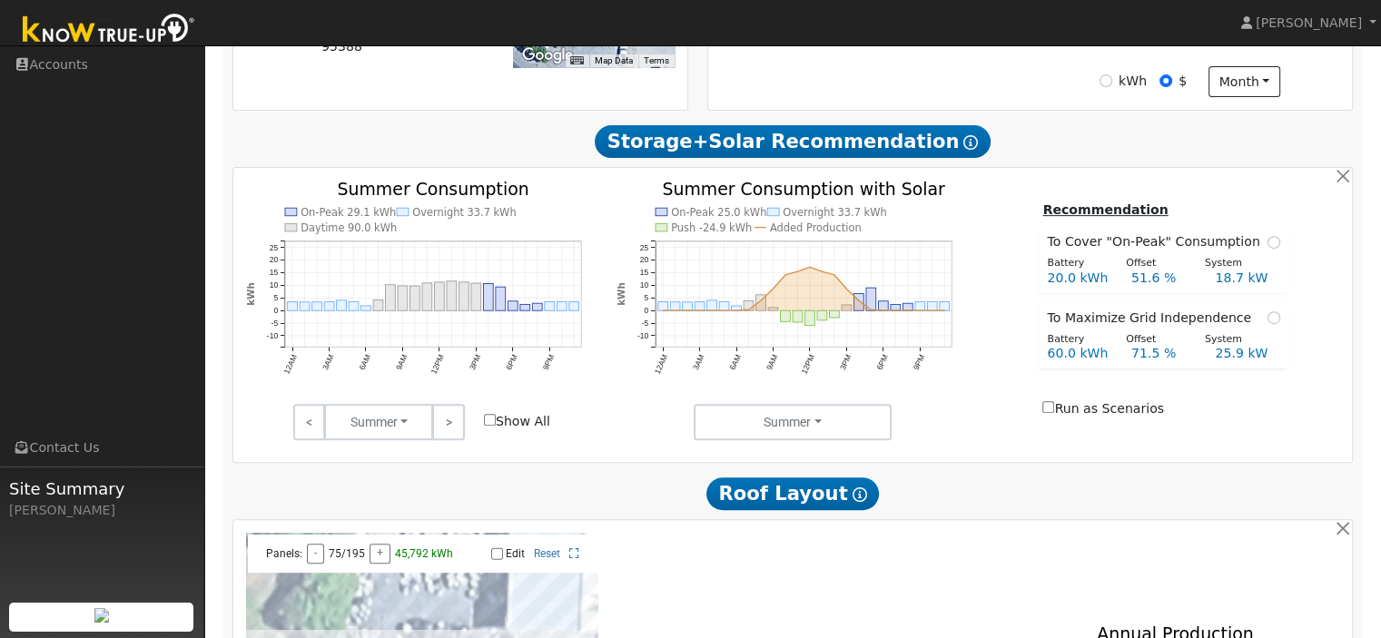
scroll to position [433, 0]
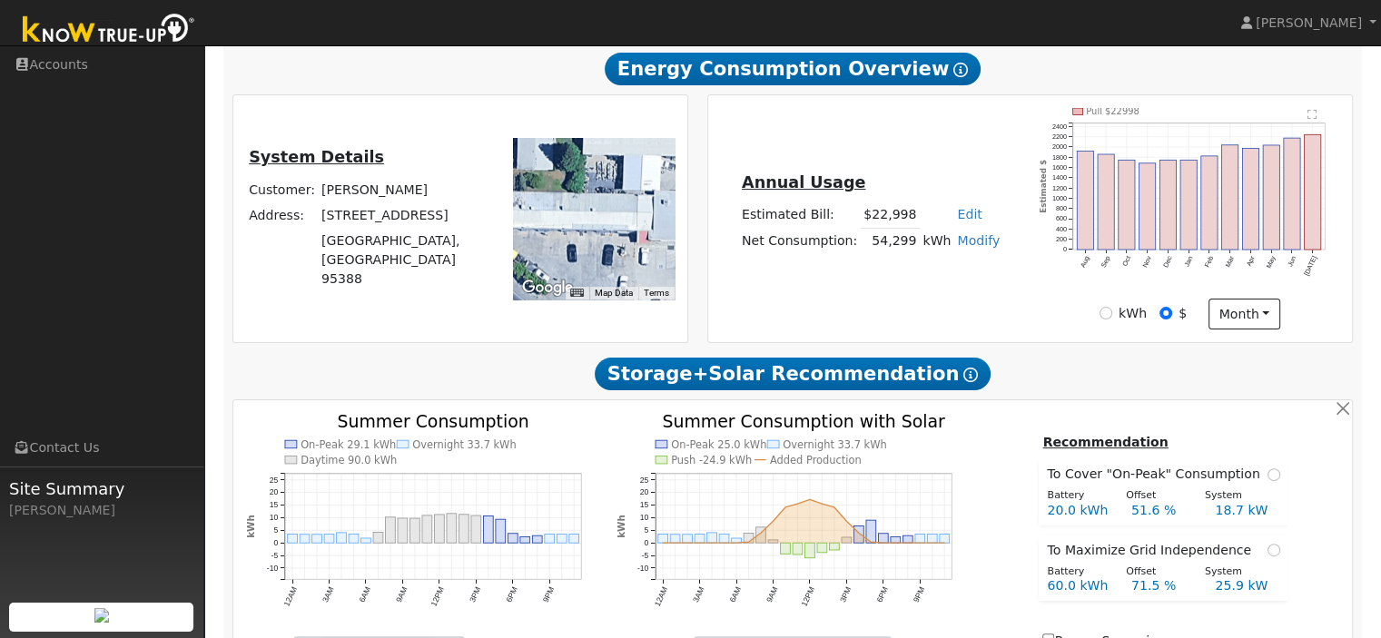
drag, startPoint x: 1049, startPoint y: 8, endPoint x: 1032, endPoint y: 32, distance: 29.2
click at [1032, 32] on nav "Sal Mendoza Sal Mendoza Profile Help Center Terms Of Service See What's New Log…" at bounding box center [690, 23] width 1381 height 46
